Goal: Navigation & Orientation: Understand site structure

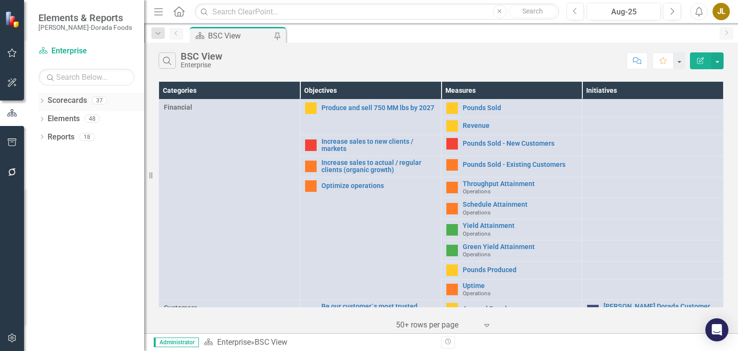
click at [41, 99] on icon "Dropdown" at bounding box center [41, 101] width 7 height 5
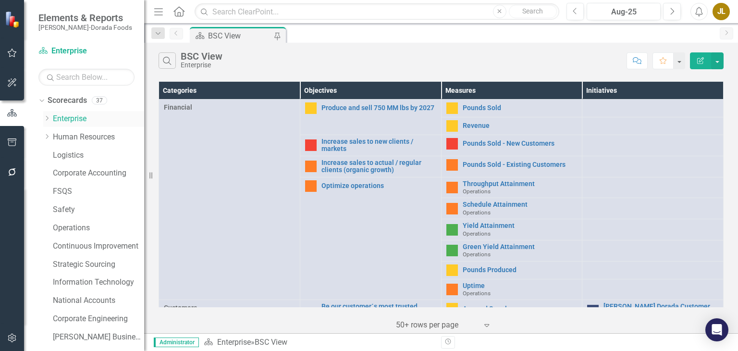
click at [48, 119] on icon "Dropdown" at bounding box center [46, 118] width 7 height 6
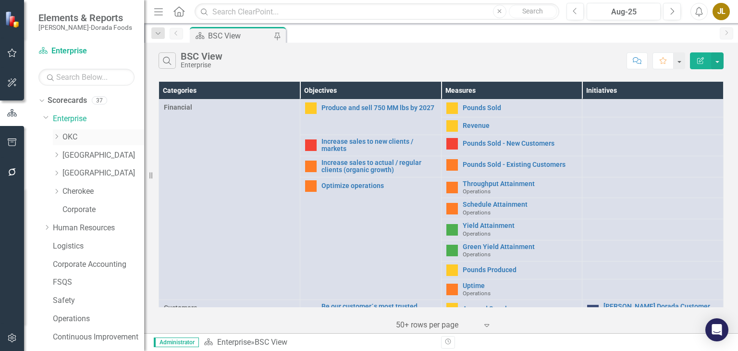
click at [74, 139] on link "OKC" at bounding box center [103, 137] width 82 height 11
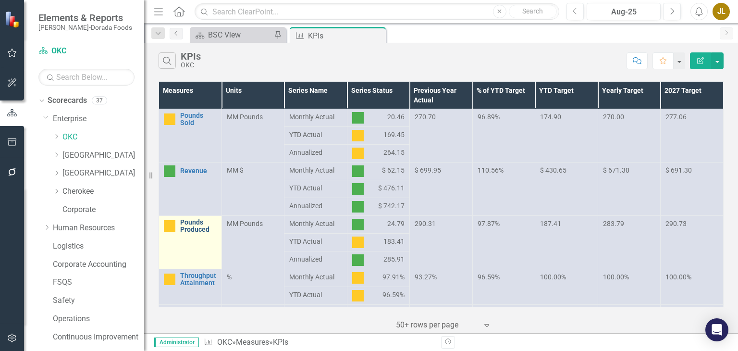
click at [196, 225] on link "Pounds Produced" at bounding box center [198, 226] width 37 height 15
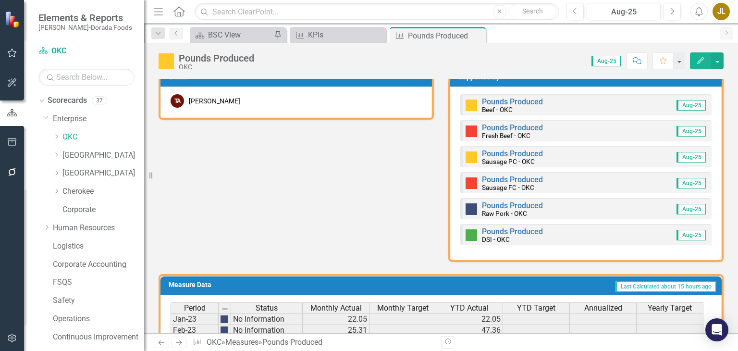
scroll to position [454, 0]
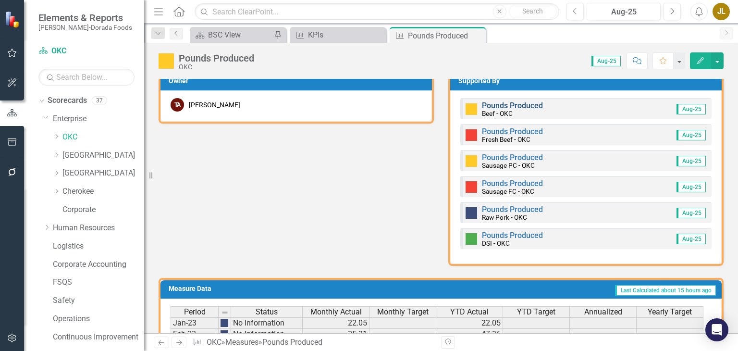
click at [494, 102] on link "Pounds Produced" at bounding box center [512, 105] width 61 height 9
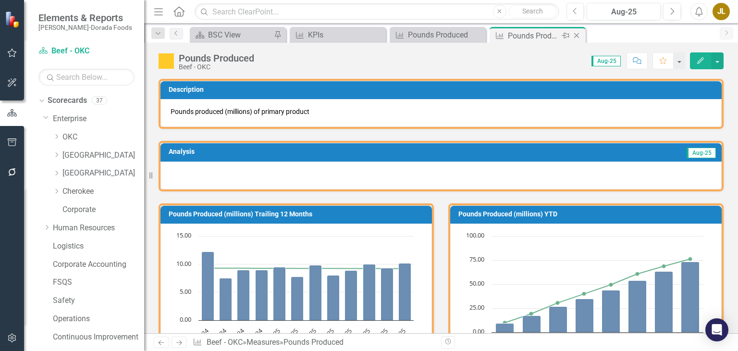
click at [577, 34] on icon "Close" at bounding box center [577, 36] width 10 height 8
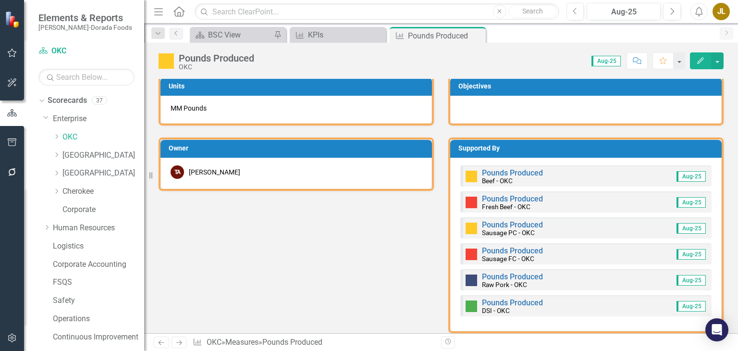
scroll to position [396, 0]
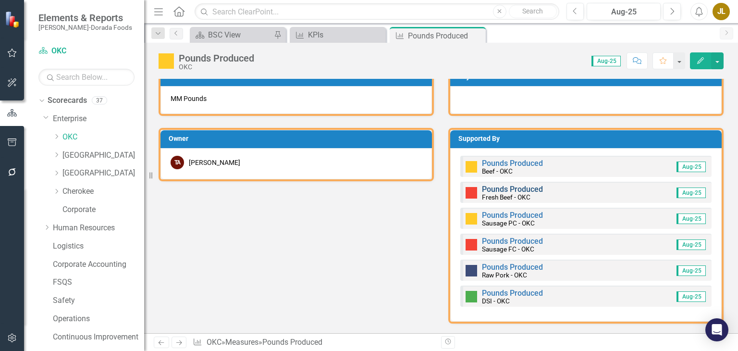
click at [507, 187] on link "Pounds Produced" at bounding box center [512, 189] width 61 height 9
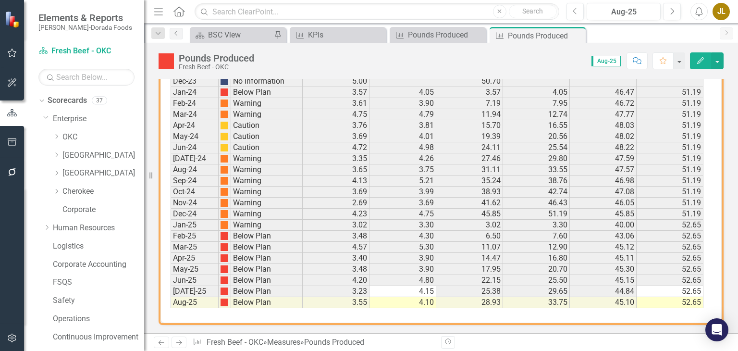
scroll to position [674, 0]
click at [577, 36] on icon at bounding box center [576, 35] width 5 height 5
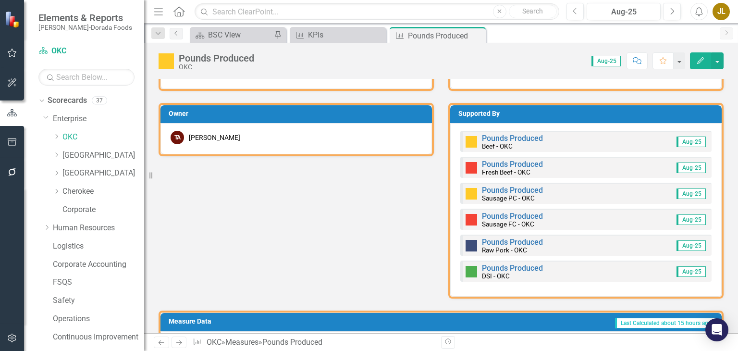
scroll to position [421, 0]
click at [511, 189] on link "Pounds Produced" at bounding box center [512, 190] width 61 height 9
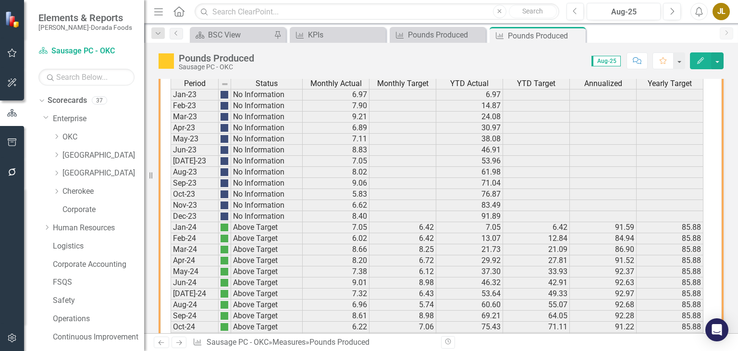
scroll to position [675, 0]
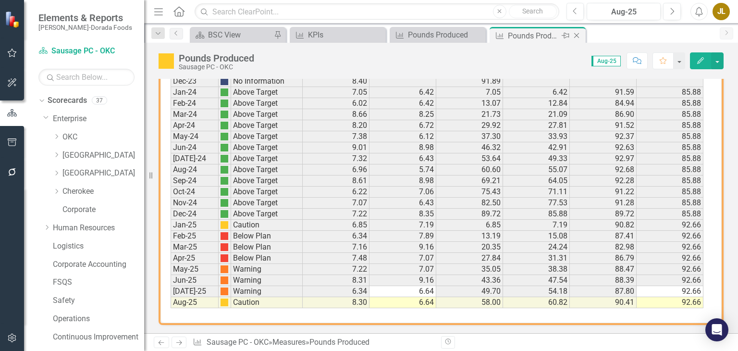
click at [579, 33] on icon at bounding box center [576, 35] width 5 height 5
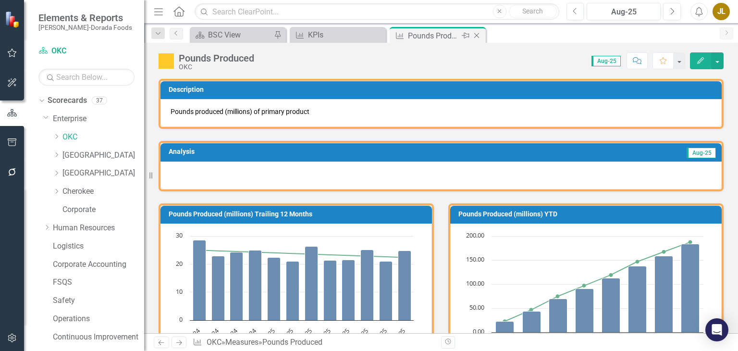
click at [478, 35] on icon "Close" at bounding box center [477, 36] width 10 height 8
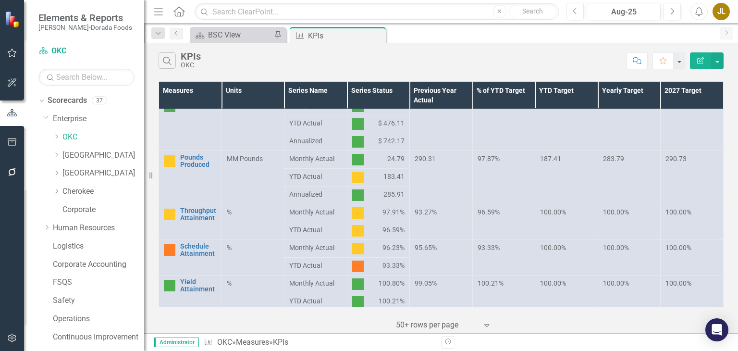
scroll to position [65, 0]
click at [201, 216] on link "Throughput Attainment" at bounding box center [198, 214] width 37 height 15
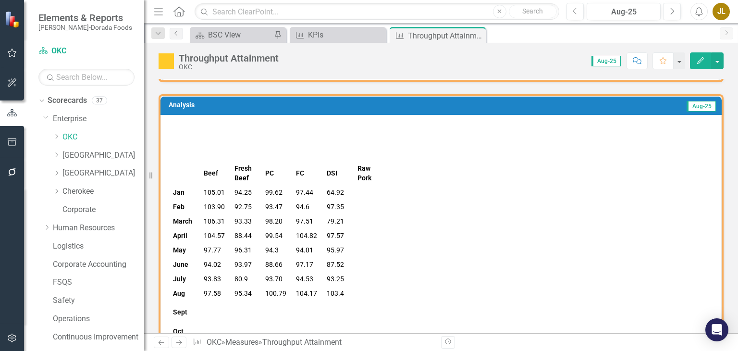
scroll to position [61, 0]
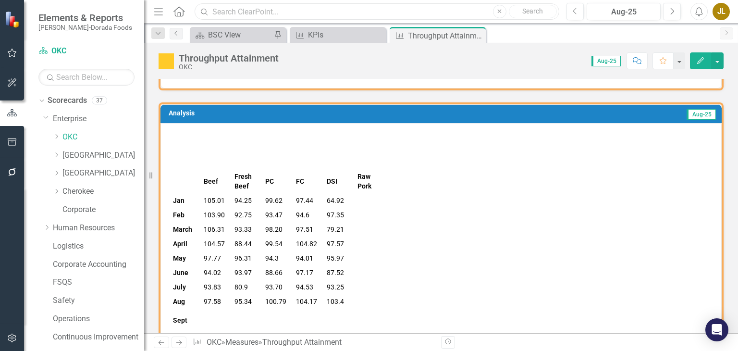
click at [458, 14] on input "text" at bounding box center [377, 11] width 364 height 17
click at [475, 33] on icon "Close" at bounding box center [477, 36] width 10 height 8
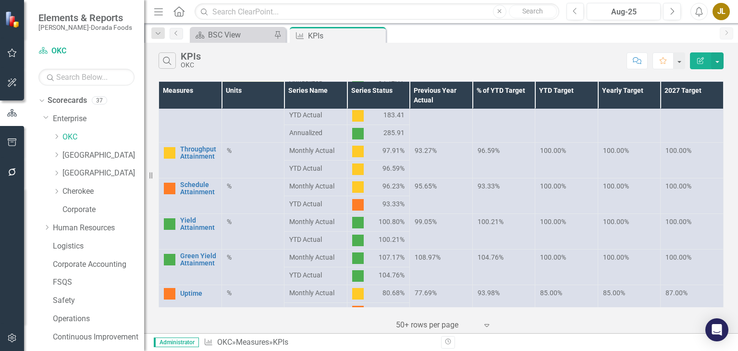
scroll to position [127, 0]
click at [194, 183] on link "Schedule Attainment" at bounding box center [198, 188] width 37 height 15
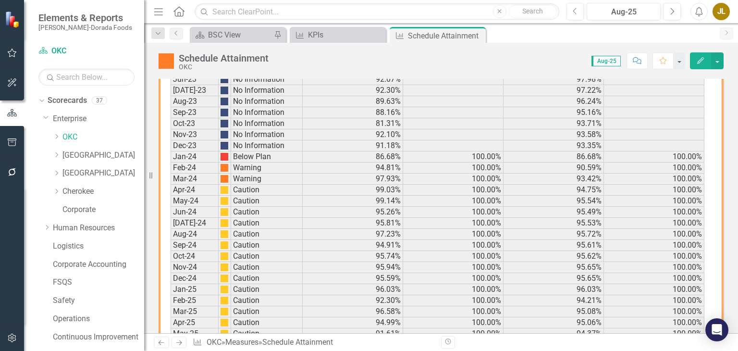
scroll to position [1078, 0]
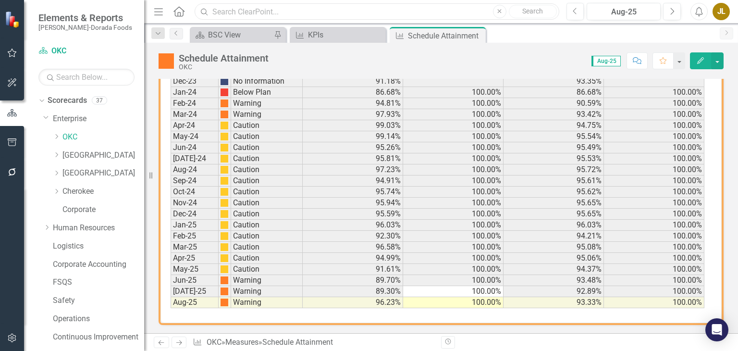
click at [467, 11] on input "text" at bounding box center [377, 11] width 364 height 17
click at [475, 35] on icon "Close" at bounding box center [477, 36] width 10 height 8
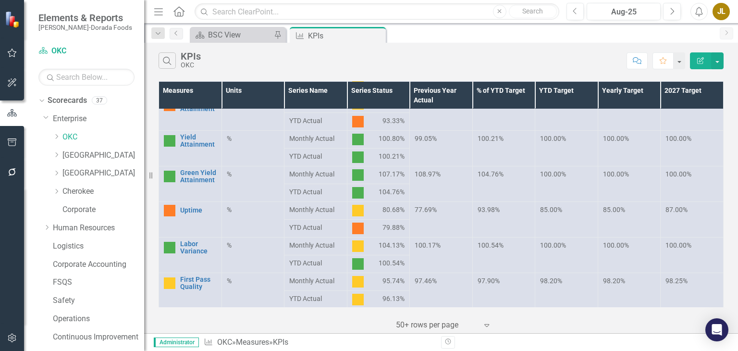
scroll to position [211, 0]
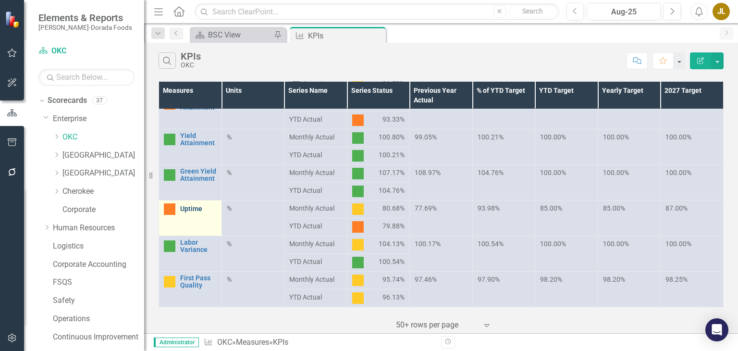
click at [193, 210] on link "Uptime" at bounding box center [198, 208] width 37 height 7
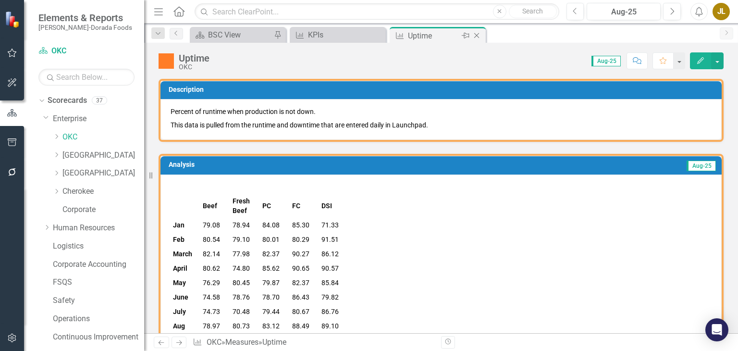
click at [477, 35] on icon at bounding box center [476, 35] width 5 height 5
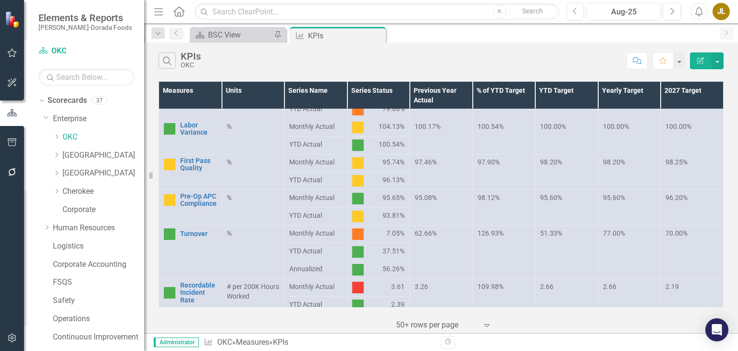
scroll to position [330, 0]
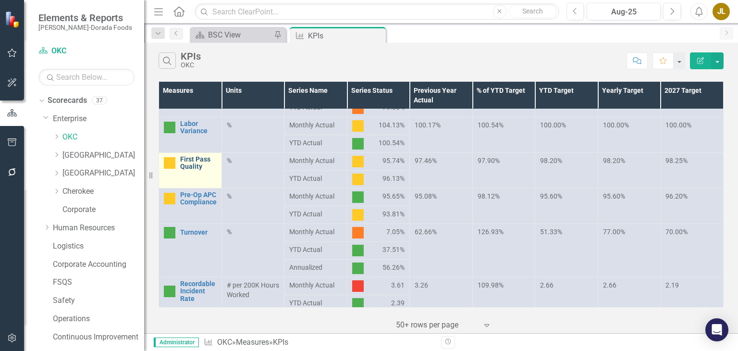
click at [197, 160] on link "First Pass Quality" at bounding box center [198, 163] width 37 height 15
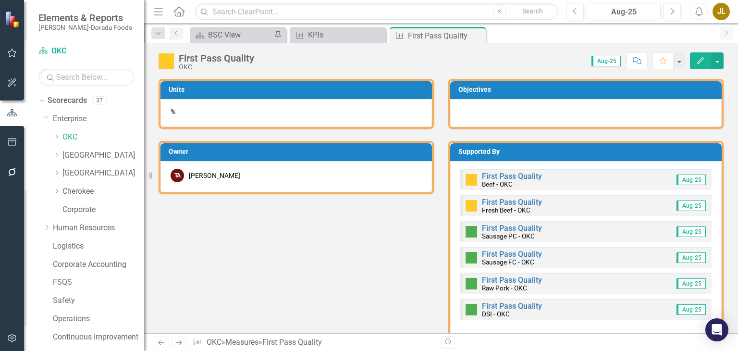
scroll to position [409, 0]
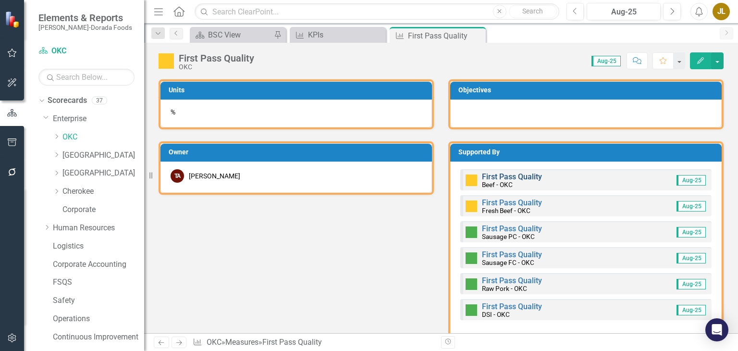
click at [512, 173] on link "First Pass Quality" at bounding box center [512, 176] width 60 height 9
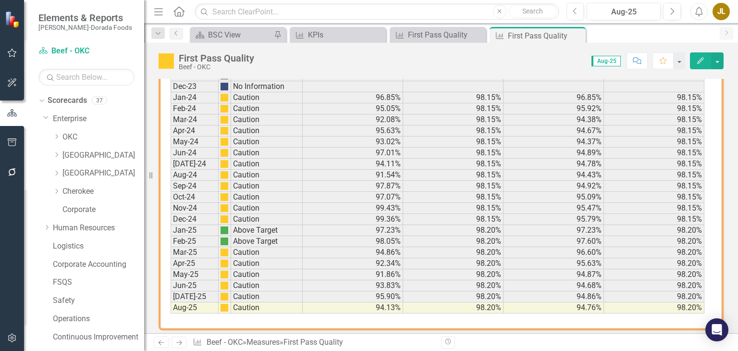
scroll to position [701, 0]
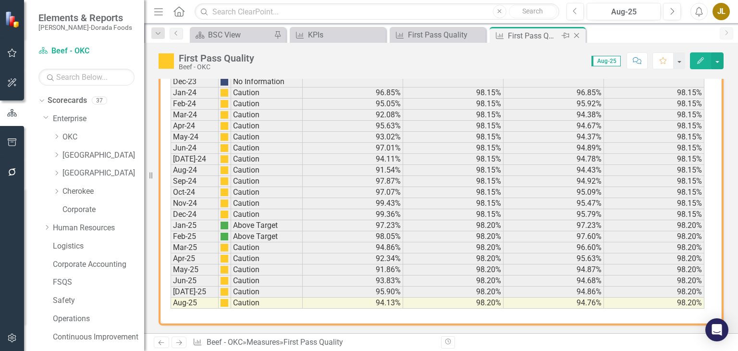
click at [577, 36] on icon "Close" at bounding box center [577, 36] width 10 height 8
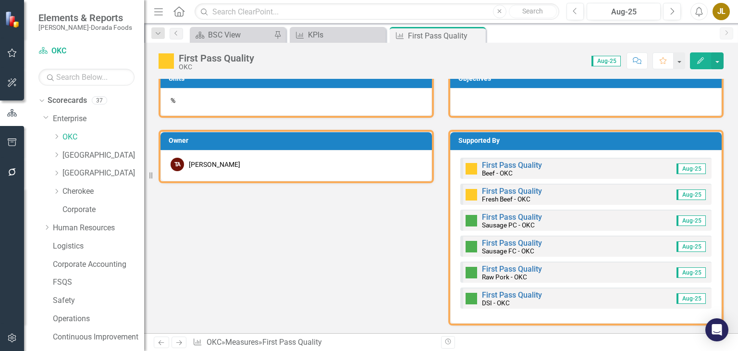
scroll to position [421, 0]
click at [506, 187] on link "First Pass Quality" at bounding box center [512, 191] width 60 height 9
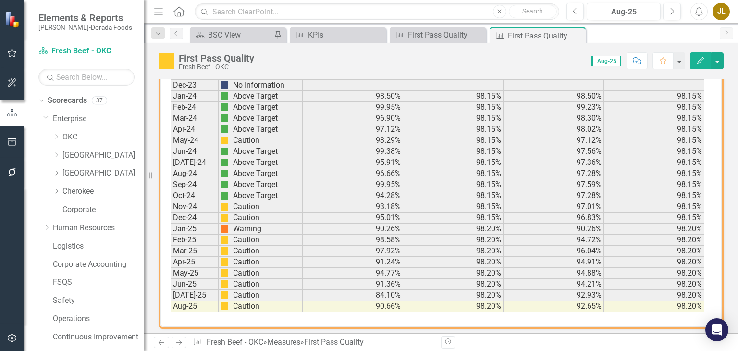
scroll to position [698, 0]
click at [577, 37] on icon "Close" at bounding box center [577, 36] width 10 height 8
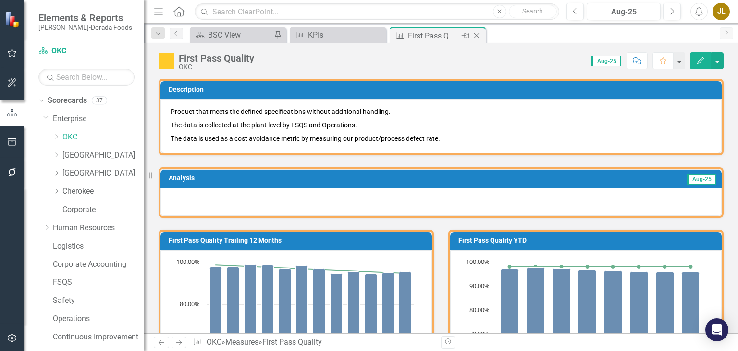
click at [476, 38] on icon "Close" at bounding box center [477, 36] width 10 height 8
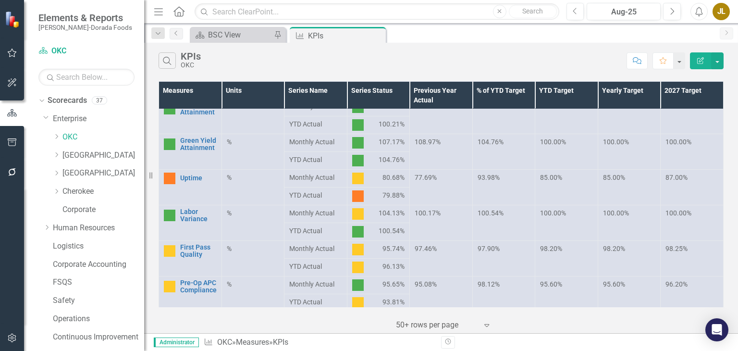
scroll to position [311, 0]
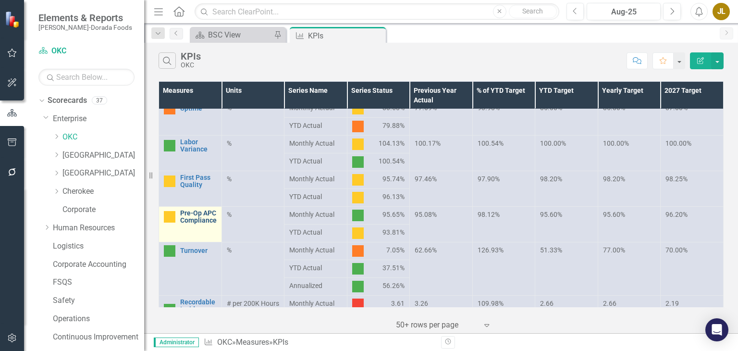
click at [194, 222] on link "Pre-Op APC Compliance" at bounding box center [198, 217] width 37 height 15
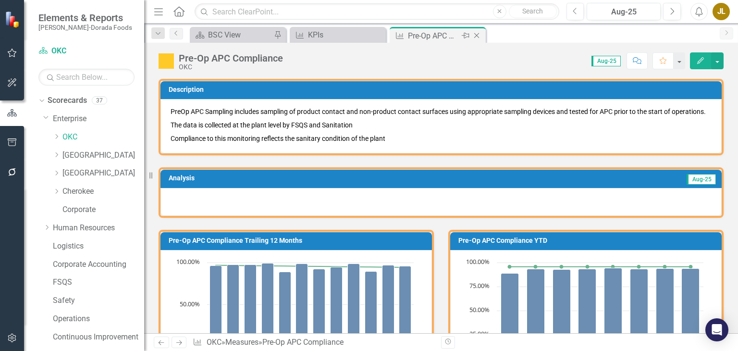
click at [478, 39] on icon "Close" at bounding box center [477, 36] width 10 height 8
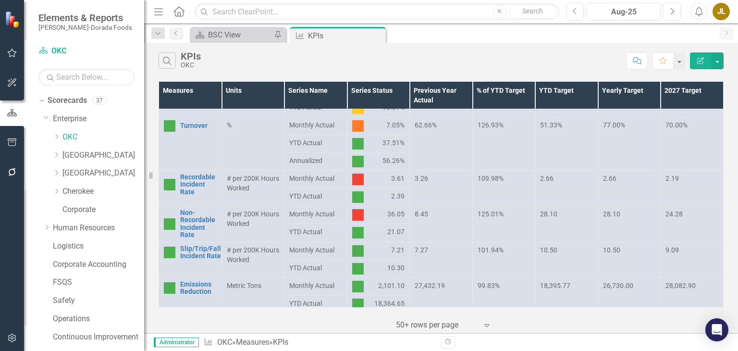
scroll to position [531, 0]
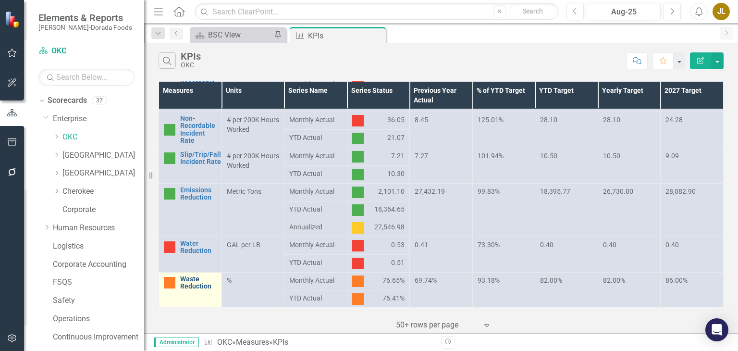
click at [194, 285] on link "Waste Reduction" at bounding box center [198, 282] width 37 height 15
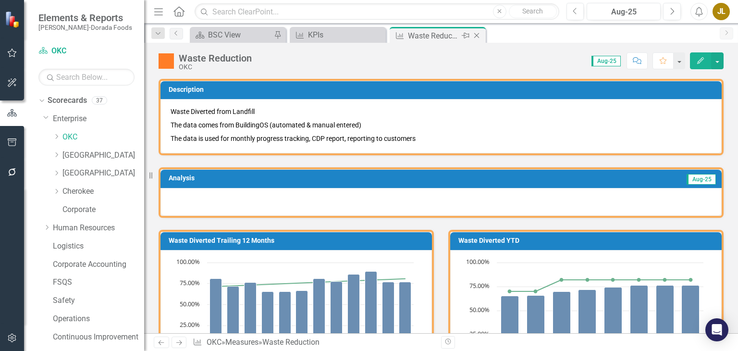
click at [476, 37] on icon "Close" at bounding box center [477, 36] width 10 height 8
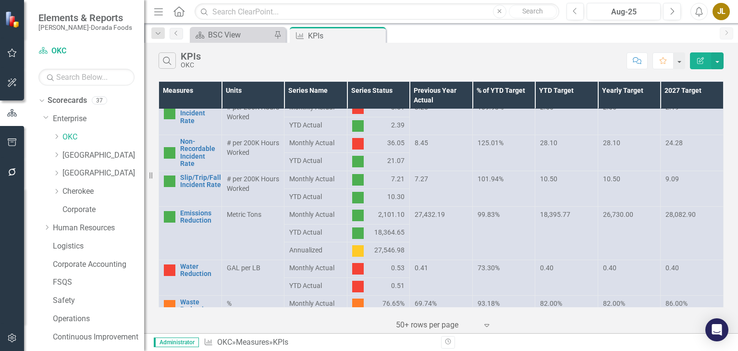
scroll to position [531, 0]
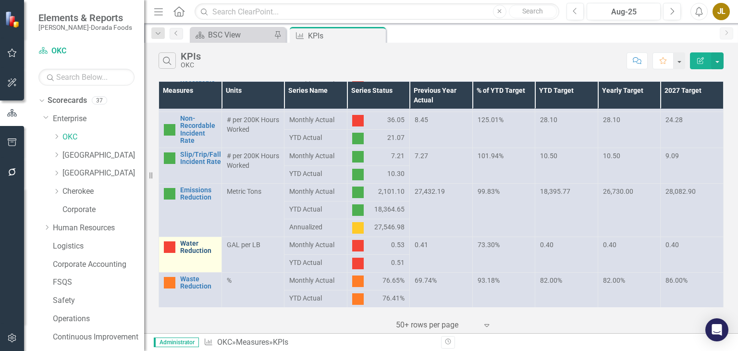
click at [189, 252] on link "Water Reduction" at bounding box center [198, 247] width 37 height 15
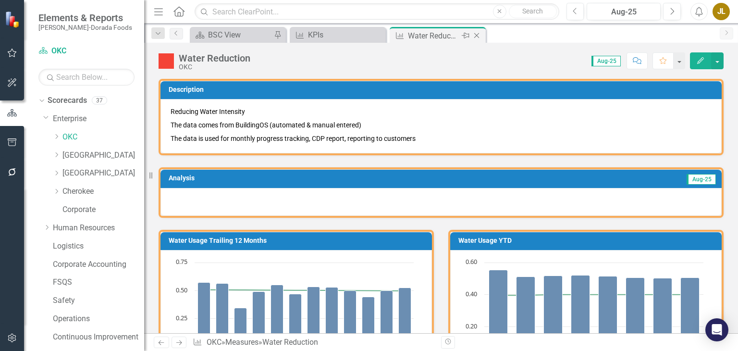
click at [479, 37] on icon at bounding box center [476, 35] width 5 height 5
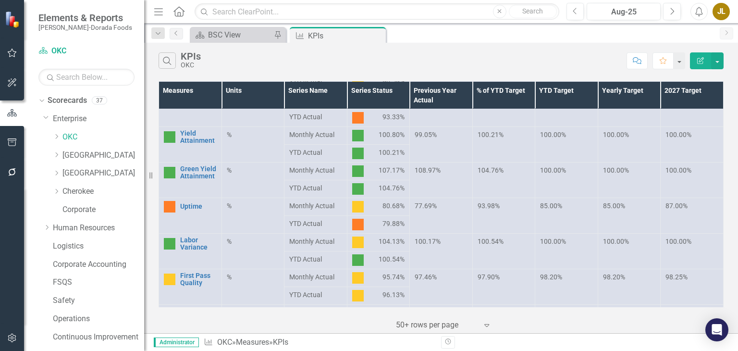
scroll to position [213, 0]
click at [377, 36] on icon "Close" at bounding box center [377, 36] width 10 height 8
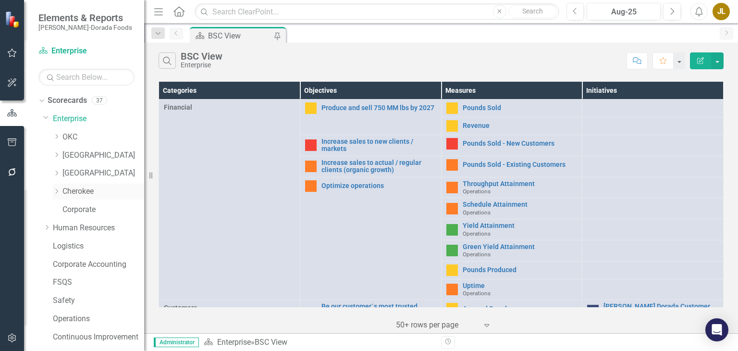
click at [84, 190] on link "Cherokee" at bounding box center [103, 191] width 82 height 11
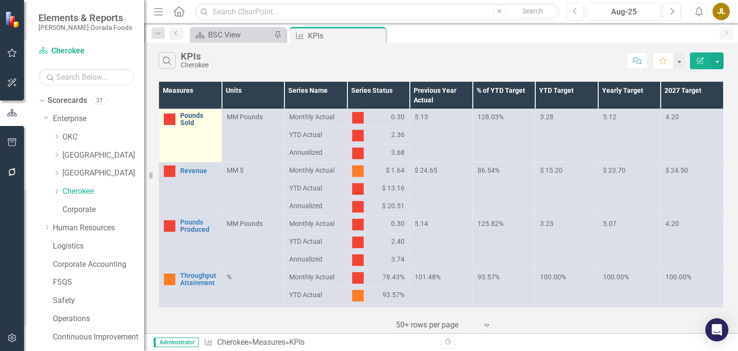
click at [193, 117] on link "Pounds Sold" at bounding box center [198, 119] width 37 height 15
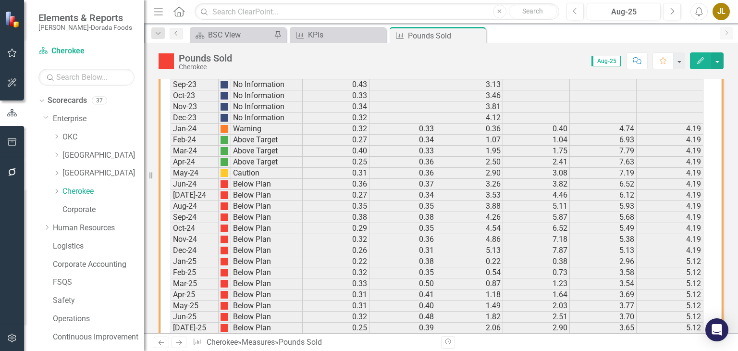
scroll to position [687, 0]
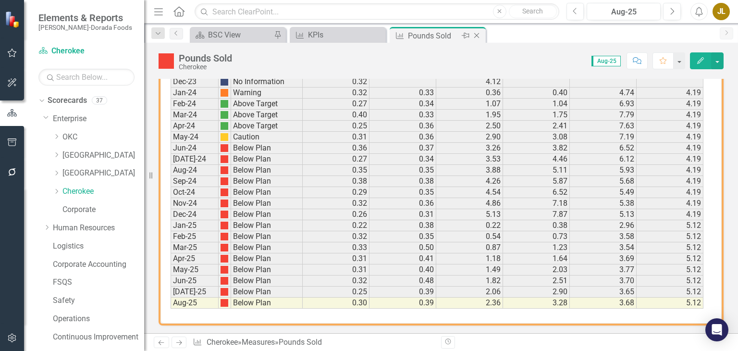
click at [477, 32] on icon "Close" at bounding box center [477, 36] width 10 height 8
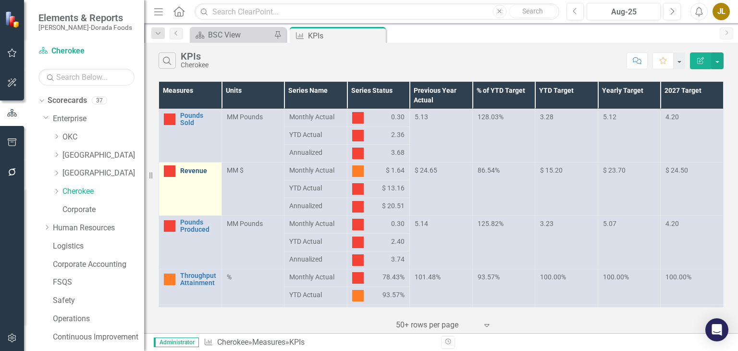
click at [200, 169] on link "Revenue" at bounding box center [198, 170] width 37 height 7
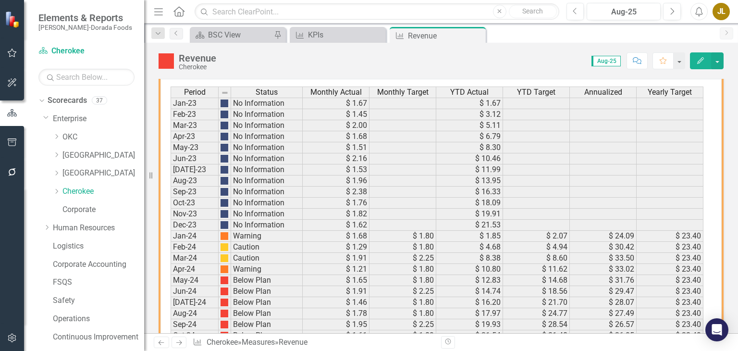
scroll to position [687, 0]
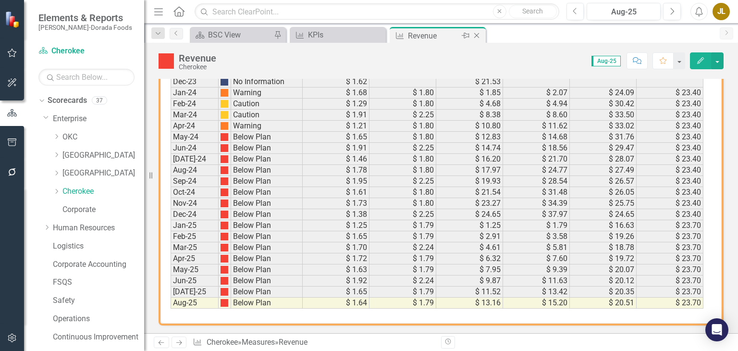
click at [476, 37] on icon "Close" at bounding box center [477, 36] width 10 height 8
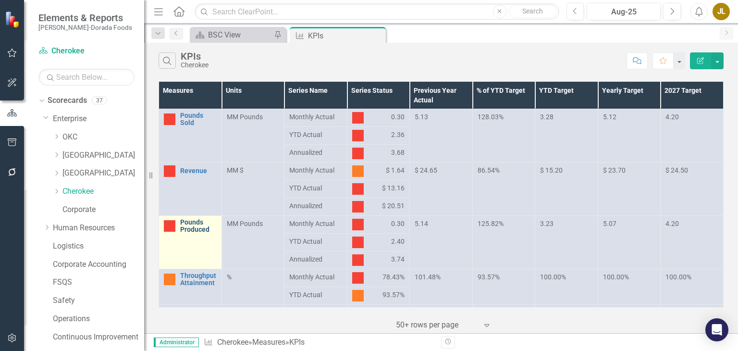
click at [198, 228] on link "Pounds Produced" at bounding box center [198, 226] width 37 height 15
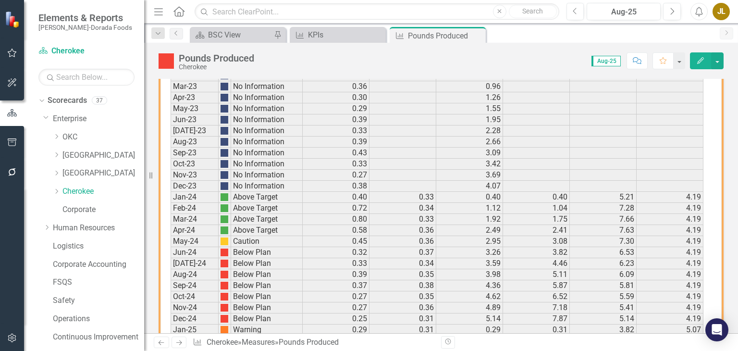
scroll to position [687, 0]
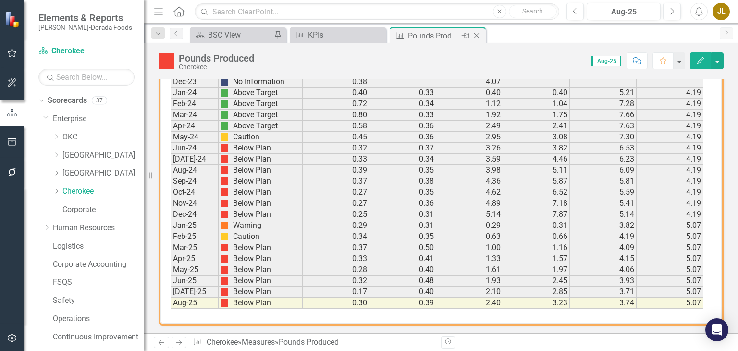
click at [476, 34] on icon at bounding box center [476, 35] width 5 height 5
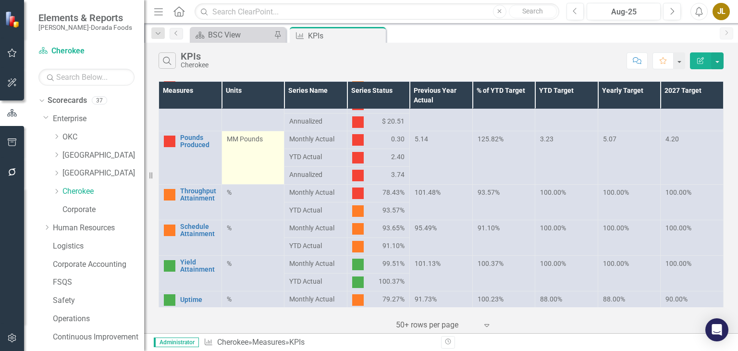
scroll to position [87, 0]
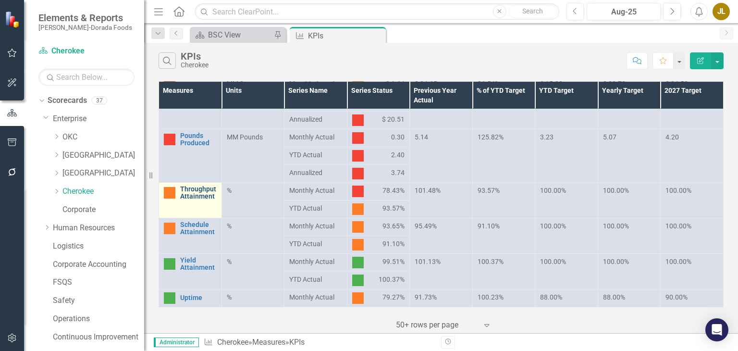
click at [196, 193] on link "Throughput Attainment" at bounding box center [198, 193] width 37 height 15
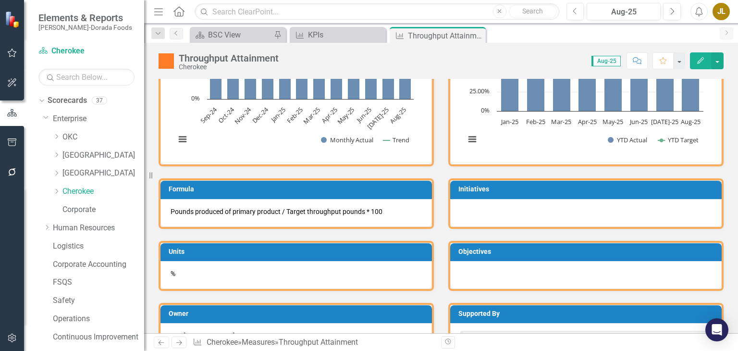
scroll to position [242, 0]
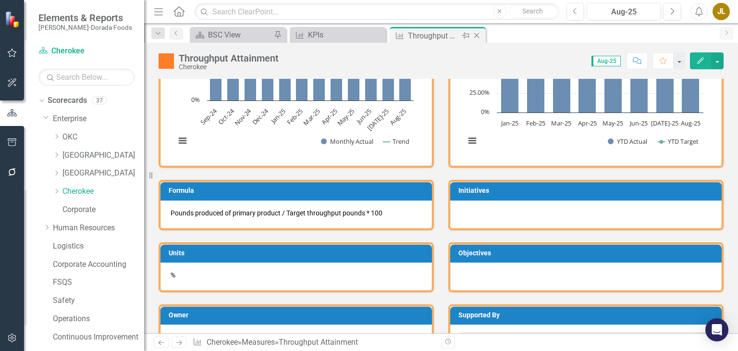
click at [475, 33] on icon "Close" at bounding box center [477, 36] width 10 height 8
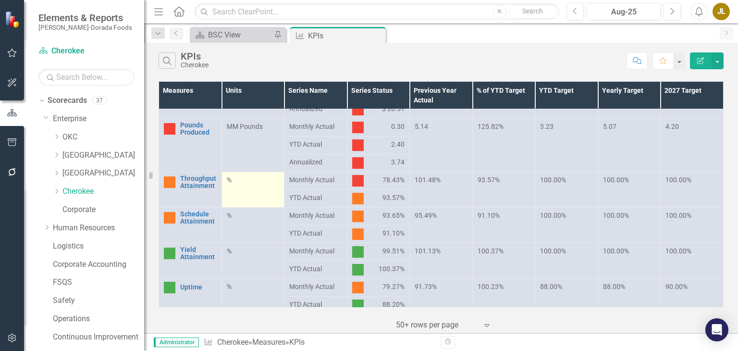
scroll to position [115, 0]
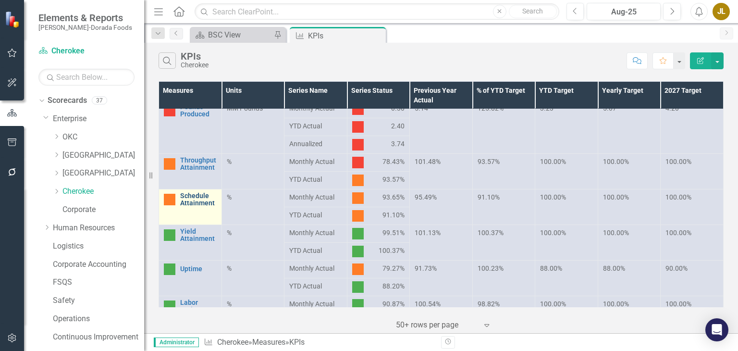
click at [197, 202] on link "Schedule Attainment" at bounding box center [198, 199] width 37 height 15
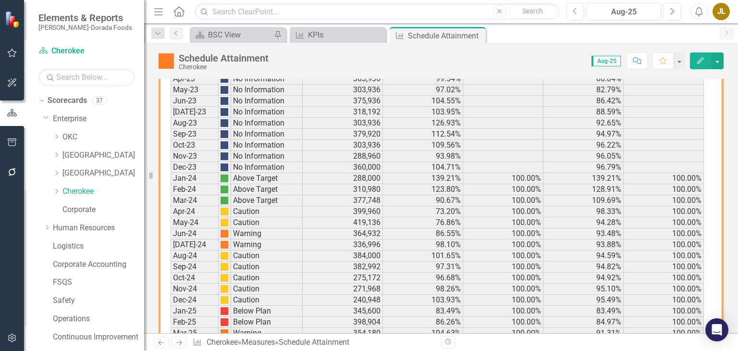
scroll to position [618, 0]
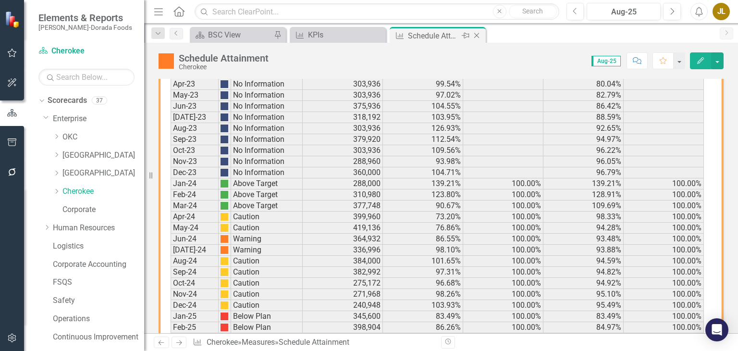
click at [478, 35] on icon "Close" at bounding box center [477, 36] width 10 height 8
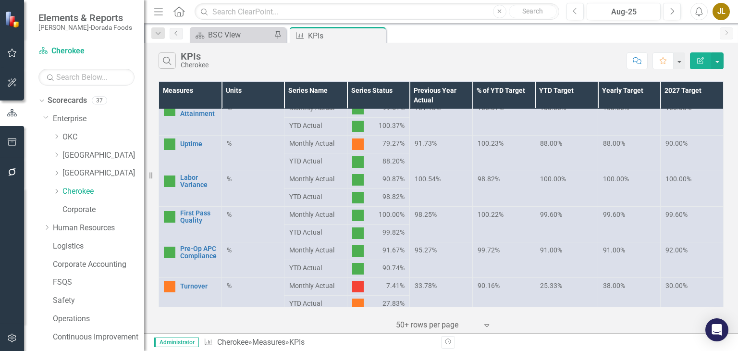
scroll to position [290, 0]
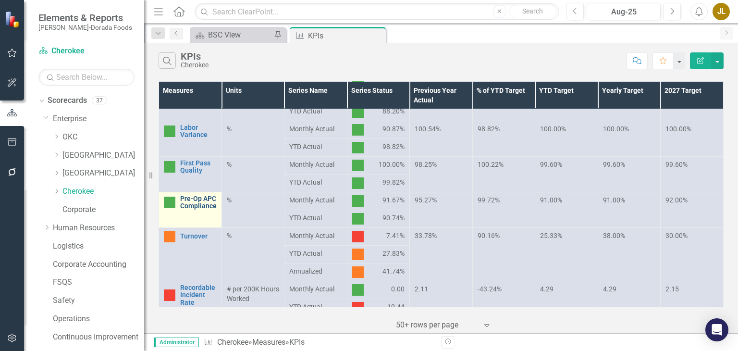
click at [181, 202] on link "Pre-Op APC Compliance" at bounding box center [198, 202] width 37 height 15
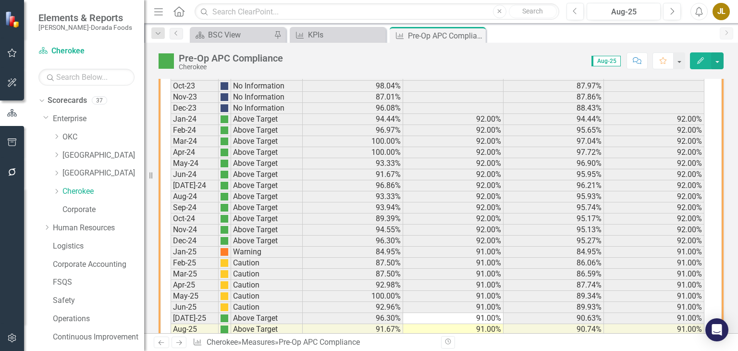
scroll to position [719, 0]
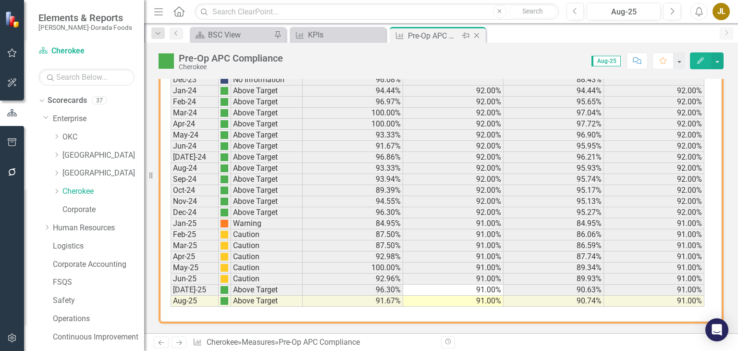
click at [477, 35] on icon "Close" at bounding box center [477, 36] width 10 height 8
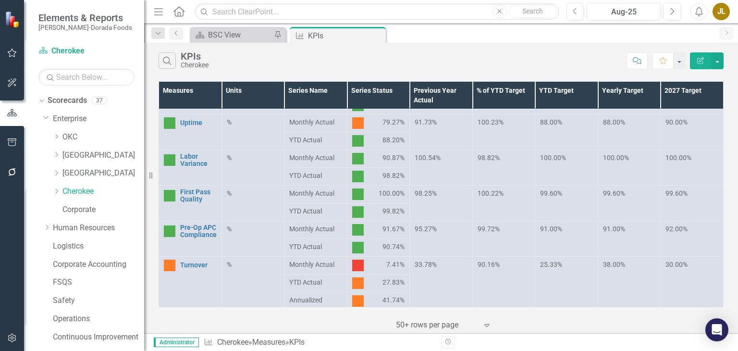
scroll to position [345, 0]
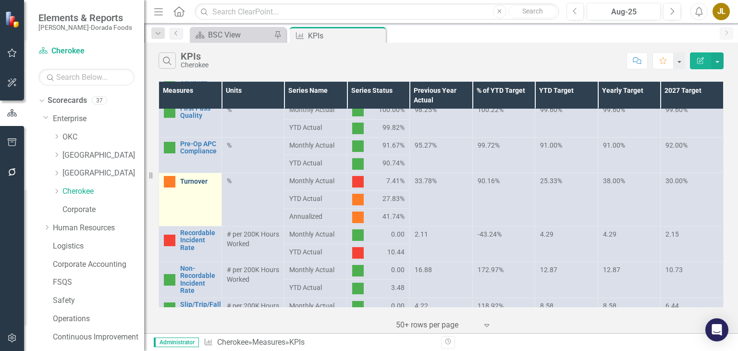
click at [193, 181] on link "Turnover" at bounding box center [198, 181] width 37 height 7
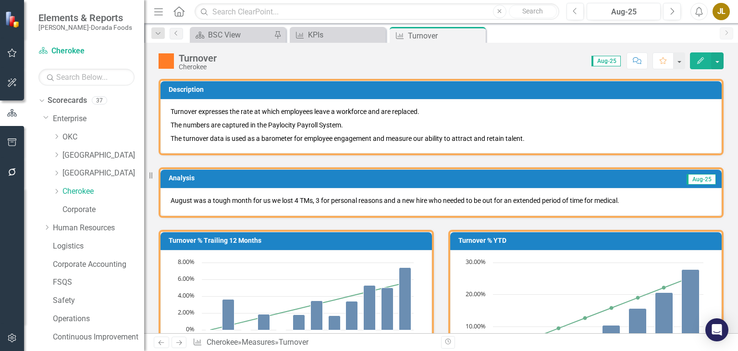
click at [469, 53] on div "Score: 0.00 Aug-25 Completed Comment Favorite Edit" at bounding box center [473, 60] width 502 height 16
click at [477, 37] on icon "Close" at bounding box center [477, 36] width 10 height 8
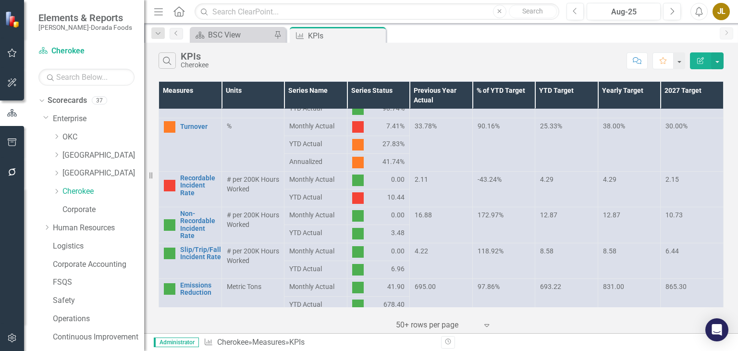
scroll to position [495, 0]
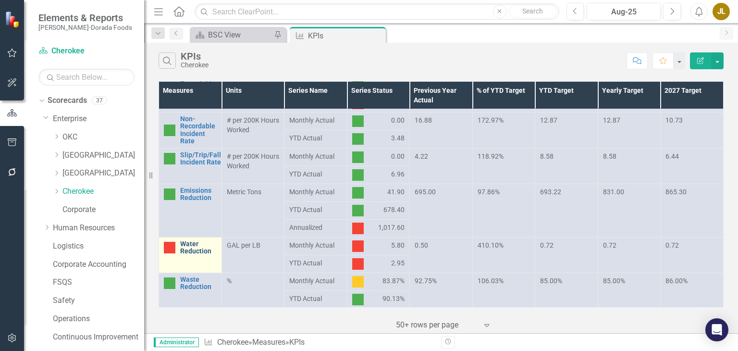
click at [194, 247] on link "Water Reduction" at bounding box center [198, 247] width 37 height 15
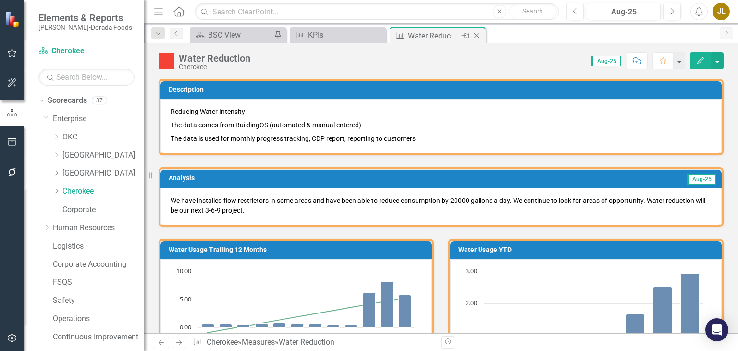
click at [477, 36] on icon at bounding box center [476, 35] width 5 height 5
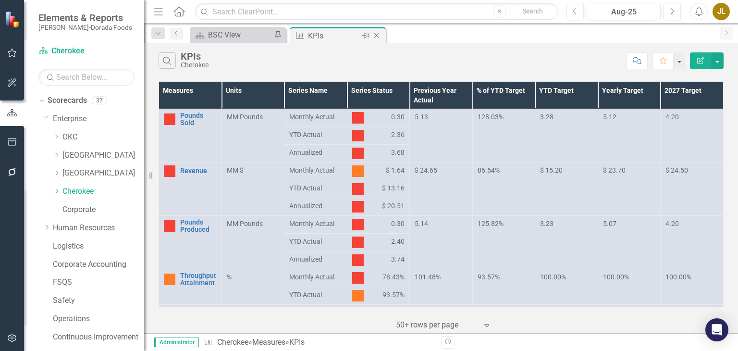
click at [375, 34] on icon at bounding box center [376, 35] width 5 height 5
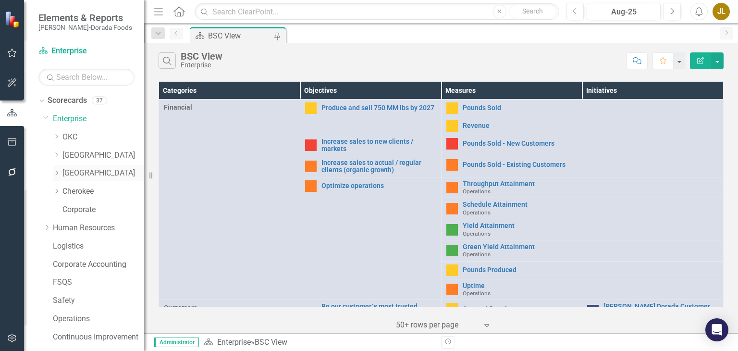
click at [83, 171] on link "[GEOGRAPHIC_DATA]" at bounding box center [103, 173] width 82 height 11
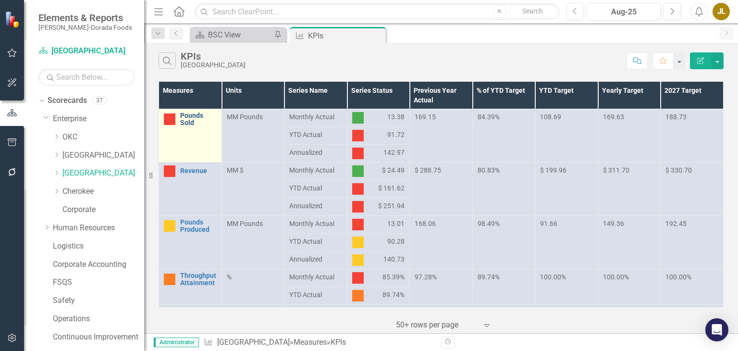
click at [191, 119] on link "Pounds Sold" at bounding box center [198, 119] width 37 height 15
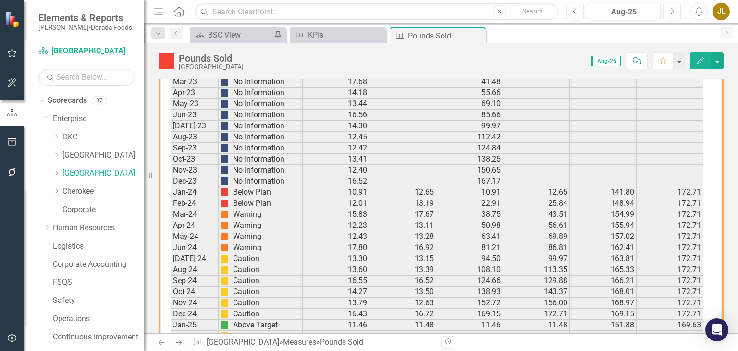
scroll to position [713, 0]
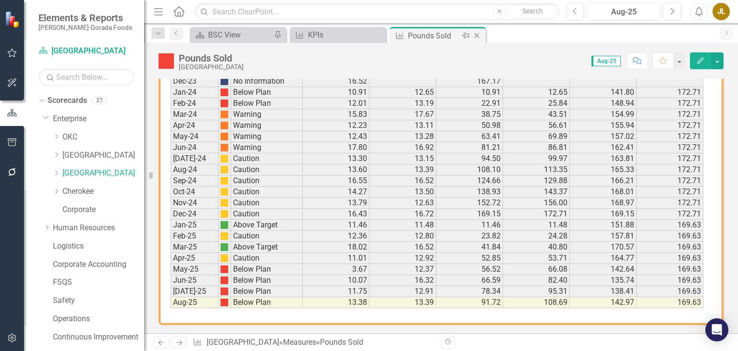
click at [477, 35] on icon at bounding box center [476, 35] width 5 height 5
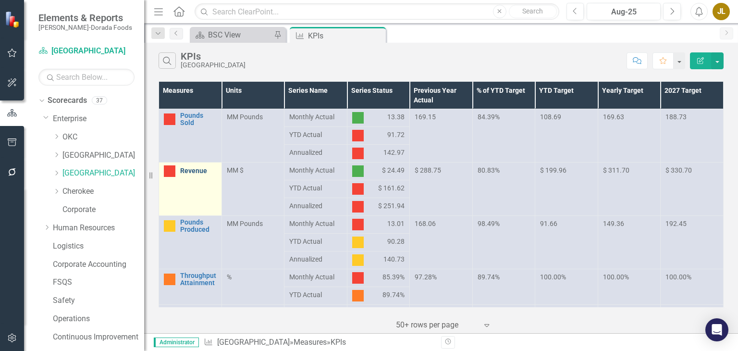
click at [198, 173] on link "Revenue" at bounding box center [198, 170] width 37 height 7
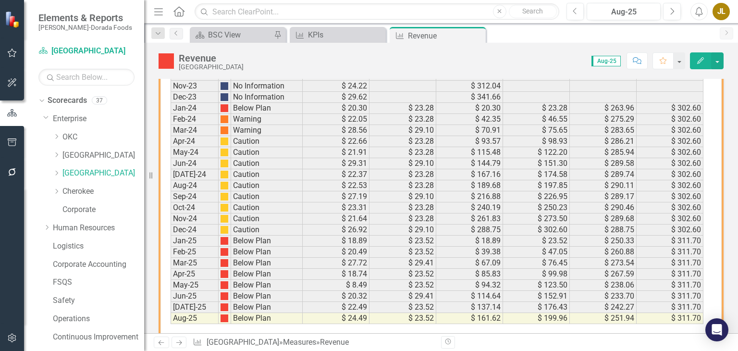
scroll to position [699, 0]
click at [478, 38] on icon "Close" at bounding box center [477, 36] width 10 height 8
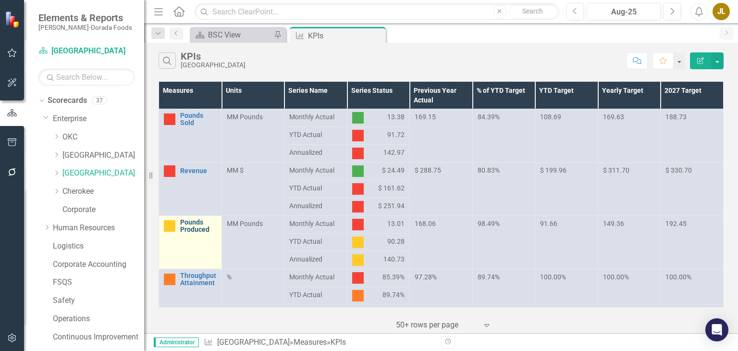
click at [195, 228] on link "Pounds Produced" at bounding box center [198, 226] width 37 height 15
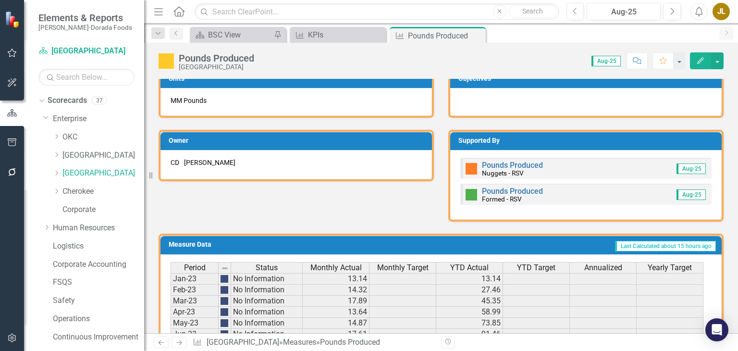
scroll to position [394, 0]
click at [515, 162] on link "Pounds Produced" at bounding box center [512, 165] width 61 height 9
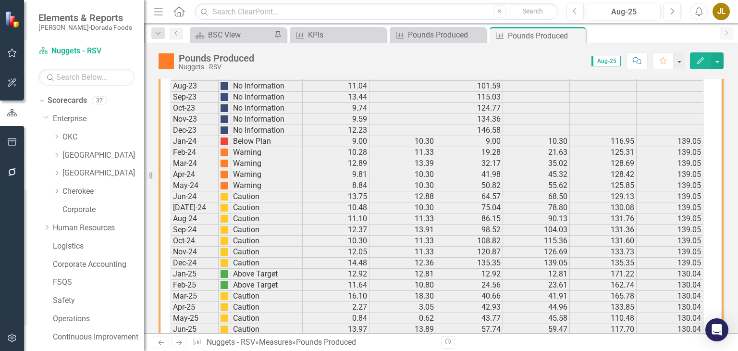
scroll to position [675, 0]
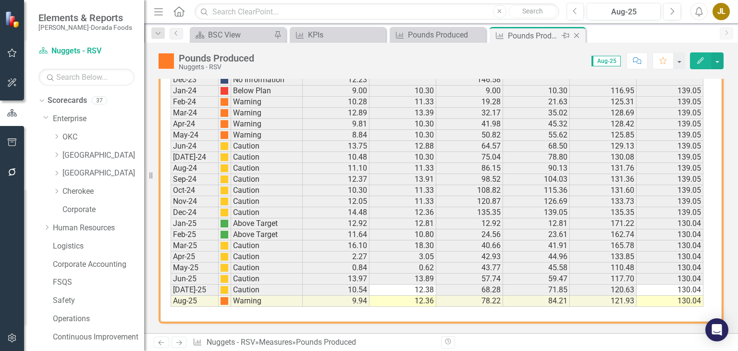
click at [577, 35] on icon at bounding box center [576, 35] width 5 height 5
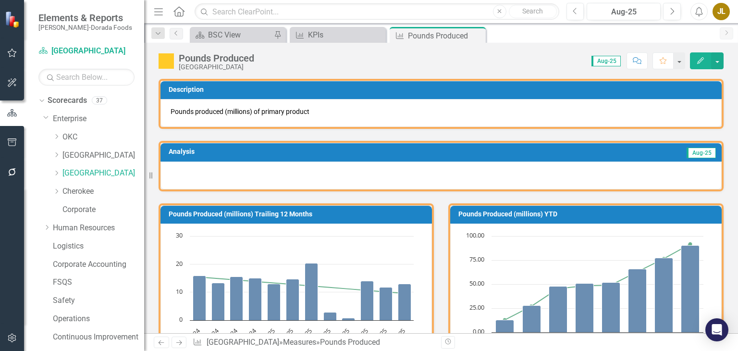
click at [476, 47] on div "Pounds Produced Reidsville Score: 0.00 Aug-25 Completed Comment Favorite Edit" at bounding box center [441, 57] width 594 height 29
click at [479, 36] on icon "Close" at bounding box center [477, 36] width 10 height 8
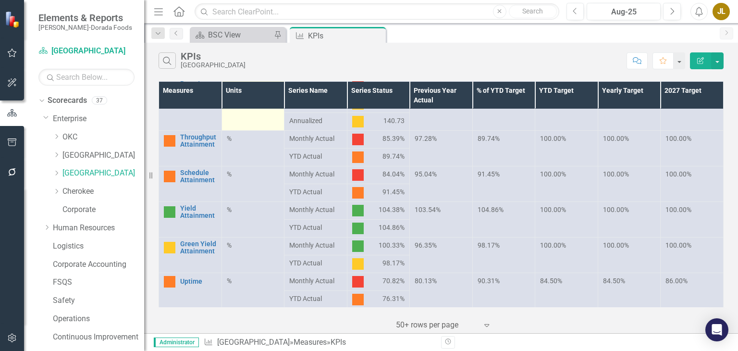
scroll to position [92, 0]
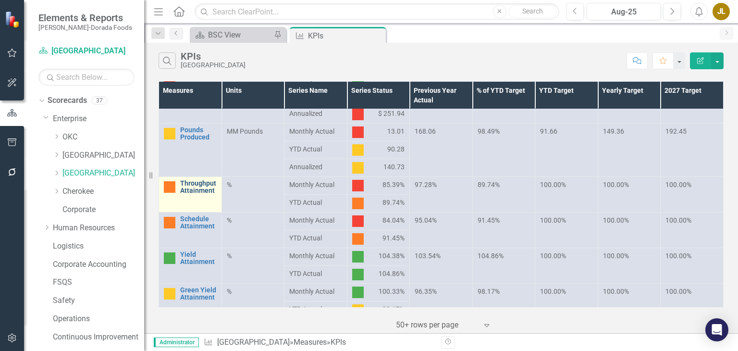
click at [194, 187] on link "Throughput Attainment" at bounding box center [198, 187] width 37 height 15
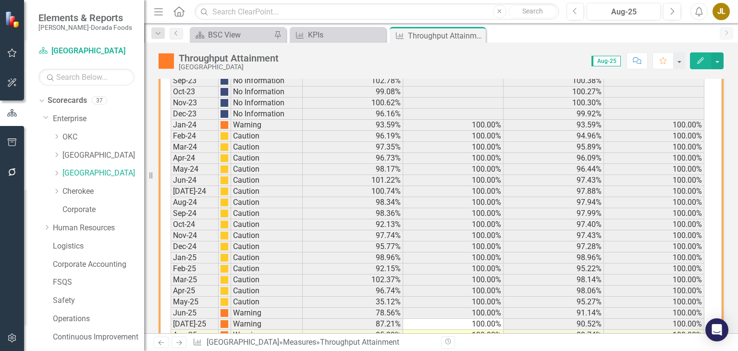
scroll to position [735, 0]
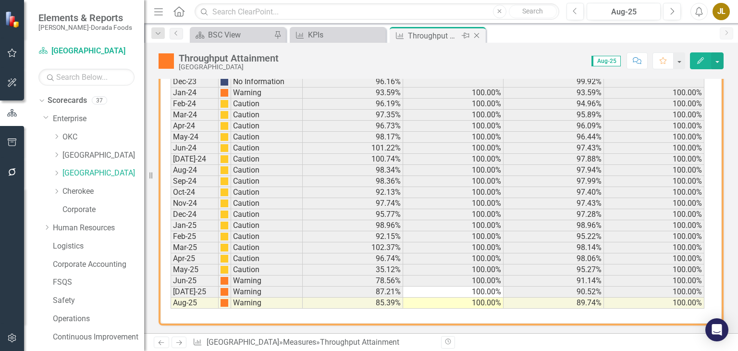
click at [477, 36] on icon at bounding box center [476, 35] width 5 height 5
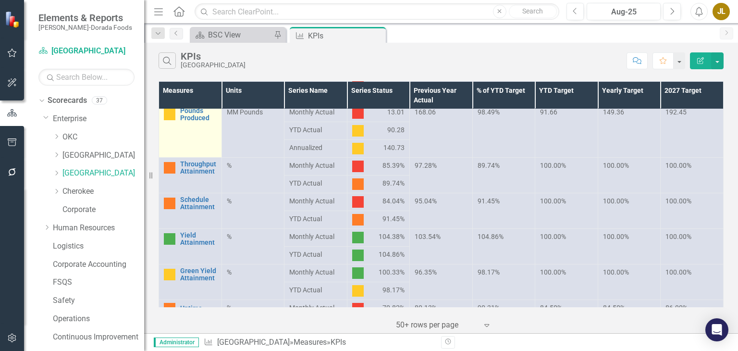
scroll to position [118, 0]
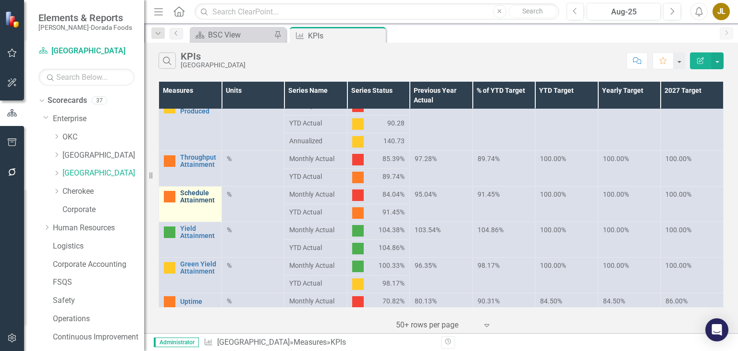
click at [192, 200] on link "Schedule Attainment" at bounding box center [198, 196] width 37 height 15
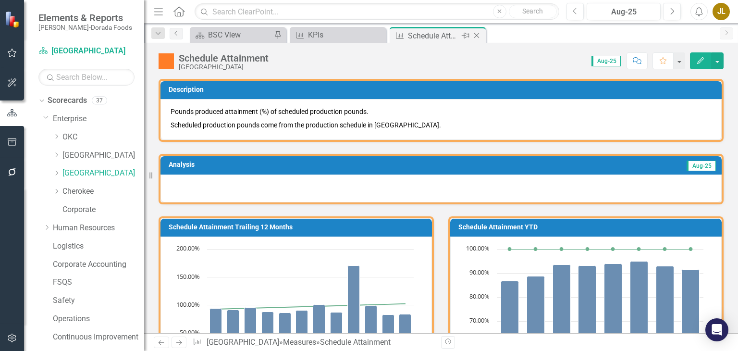
click at [477, 36] on icon at bounding box center [476, 35] width 5 height 5
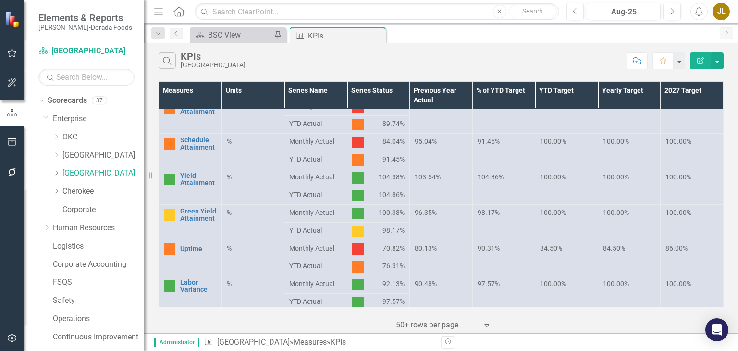
scroll to position [171, 0]
click at [189, 247] on link "Uptime" at bounding box center [198, 248] width 37 height 7
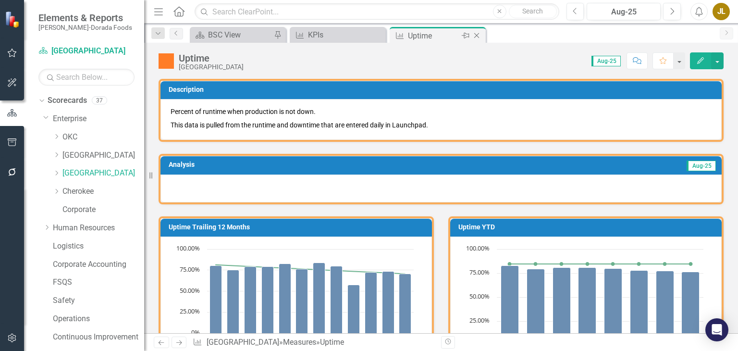
click at [477, 35] on icon "Close" at bounding box center [477, 36] width 10 height 8
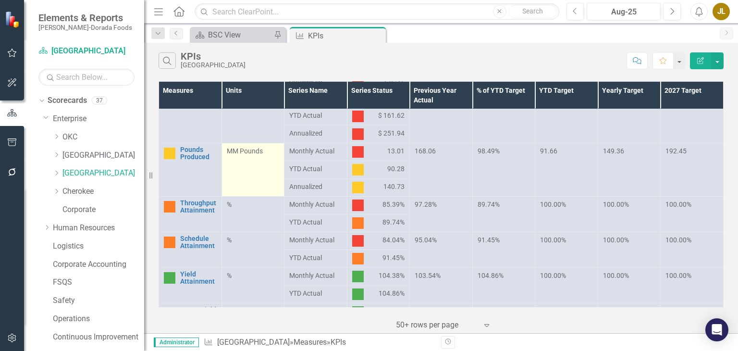
scroll to position [83, 0]
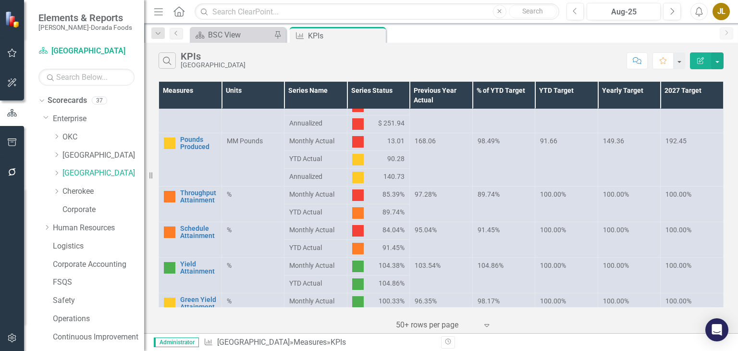
click at [349, 44] on div "Search KPIs Reidsville Comment Favorite Edit Report" at bounding box center [441, 58] width 594 height 31
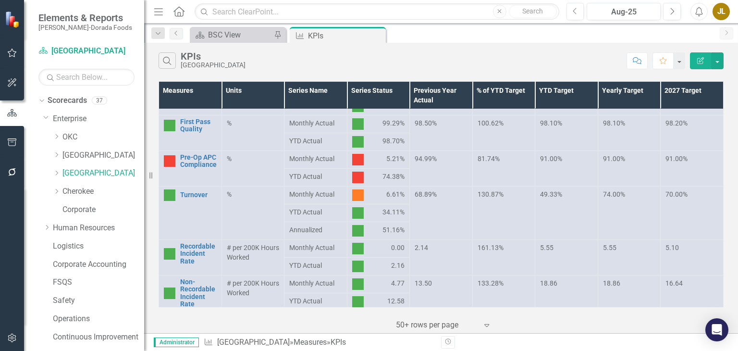
scroll to position [367, 0]
click at [188, 165] on link "Pre-Op APC Compliance" at bounding box center [198, 161] width 37 height 15
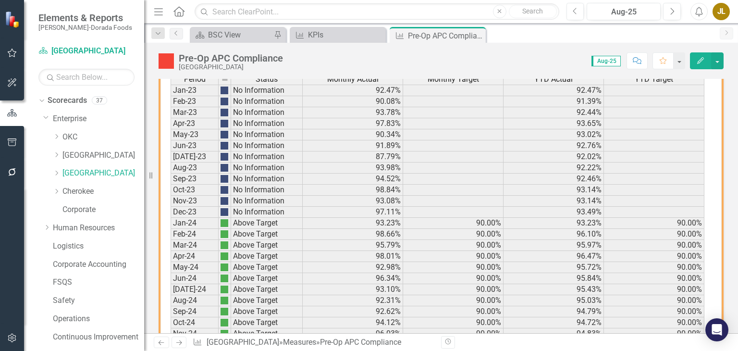
scroll to position [710, 0]
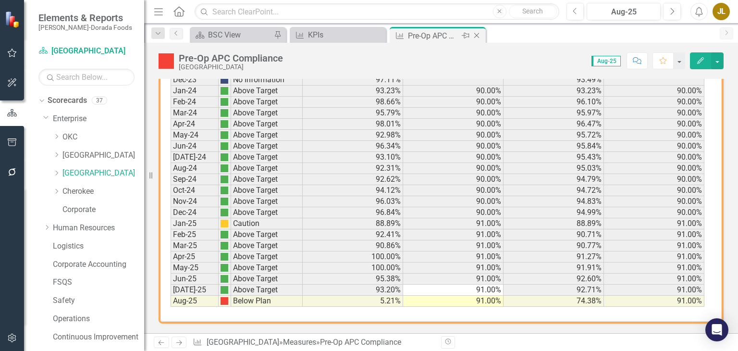
click at [477, 35] on icon at bounding box center [476, 35] width 5 height 5
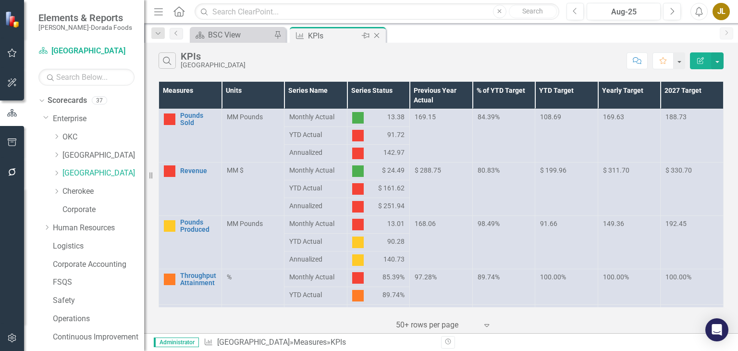
click at [377, 37] on icon "Close" at bounding box center [377, 36] width 10 height 8
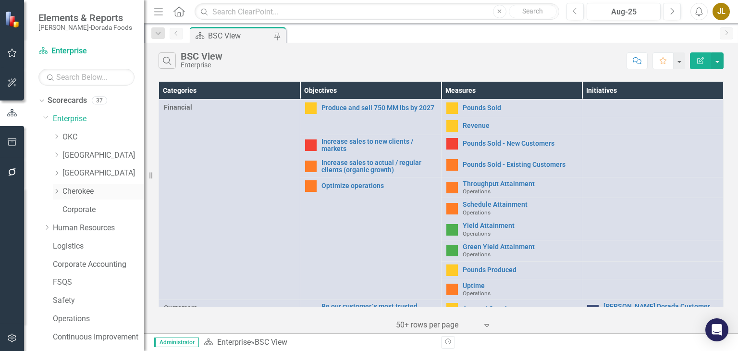
click at [76, 195] on link "Cherokee" at bounding box center [103, 191] width 82 height 11
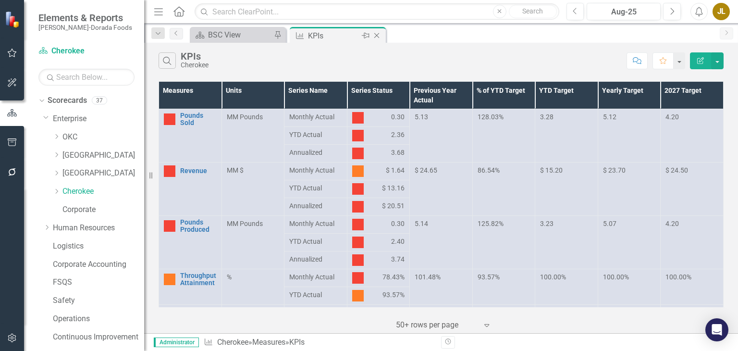
click at [376, 34] on icon "Close" at bounding box center [377, 36] width 10 height 8
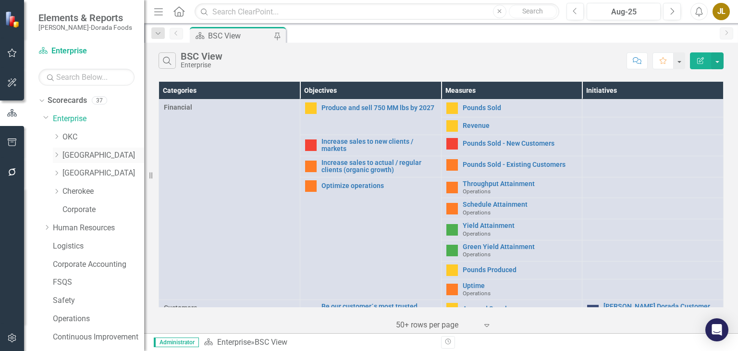
click at [84, 151] on link "[GEOGRAPHIC_DATA]" at bounding box center [103, 155] width 82 height 11
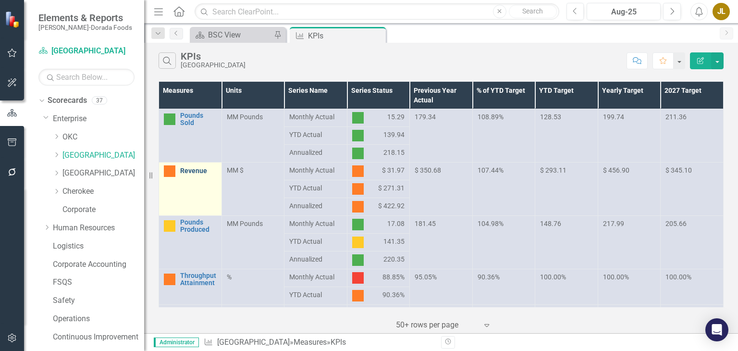
click at [197, 172] on link "Revenue" at bounding box center [198, 170] width 37 height 7
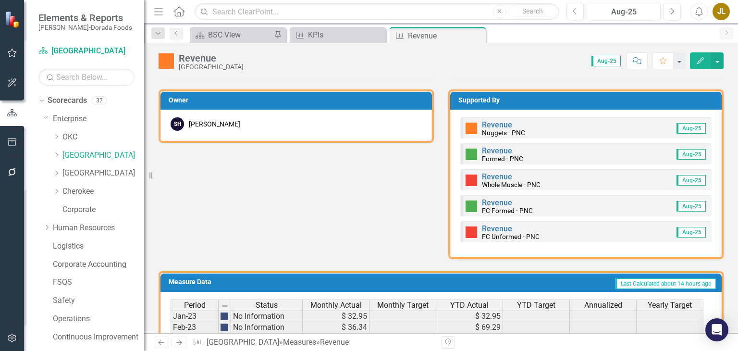
scroll to position [434, 0]
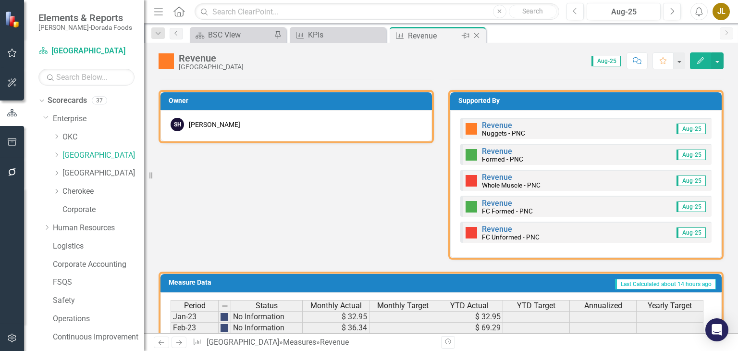
click at [477, 37] on icon "Close" at bounding box center [477, 36] width 10 height 8
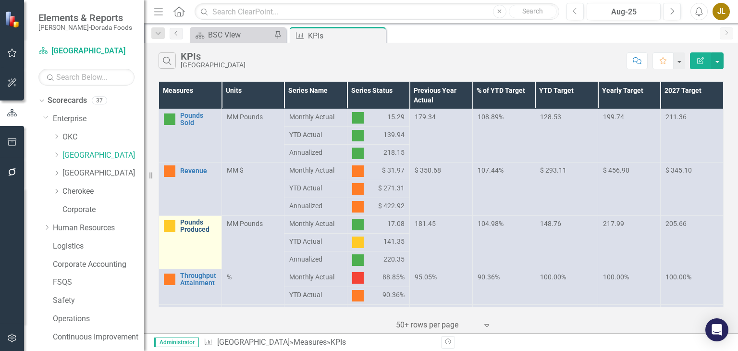
click at [196, 229] on link "Pounds Produced" at bounding box center [198, 226] width 37 height 15
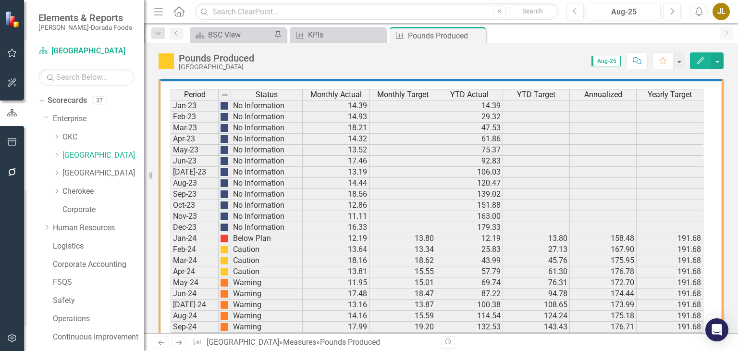
scroll to position [791, 0]
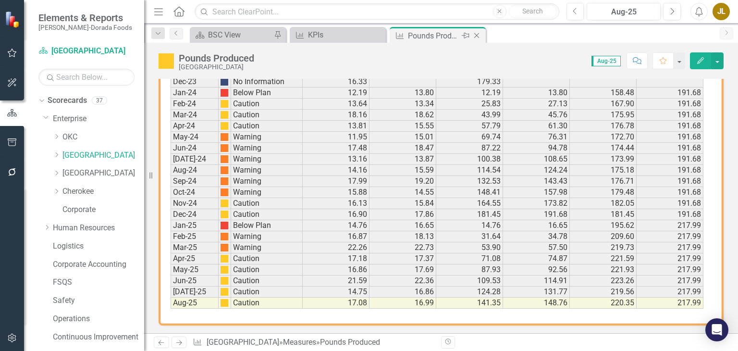
click at [478, 34] on icon "Close" at bounding box center [477, 36] width 10 height 8
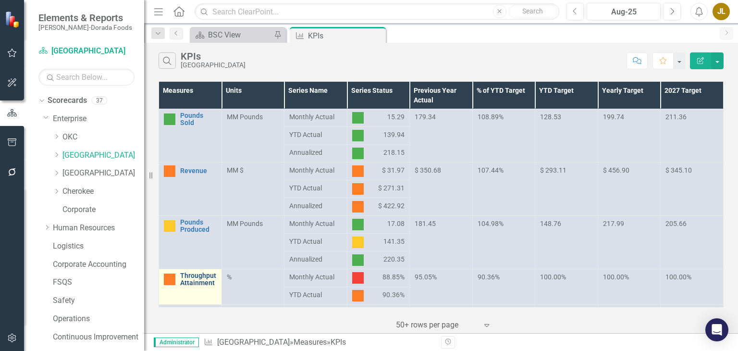
scroll to position [133, 0]
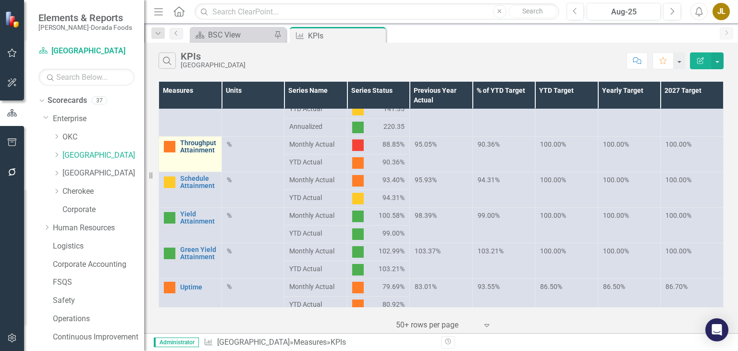
click at [199, 146] on link "Throughput Attainment" at bounding box center [198, 146] width 37 height 15
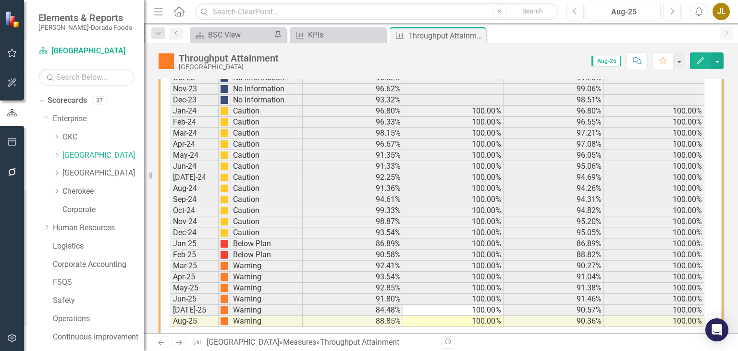
scroll to position [836, 0]
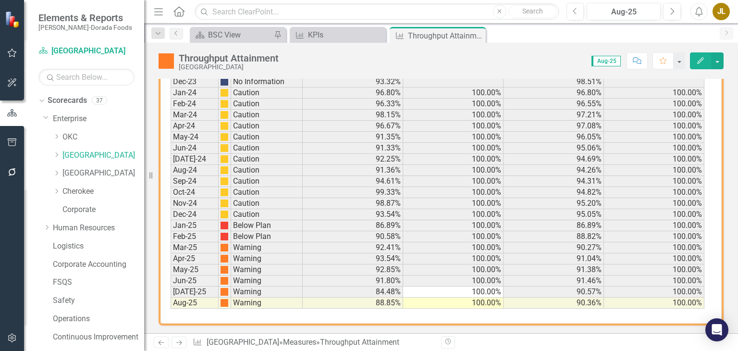
click at [171, 183] on div "Period Status Monthly Actual Monthly Target YTD Actual YTD Target Jan-23 No Inf…" at bounding box center [171, 125] width 0 height 365
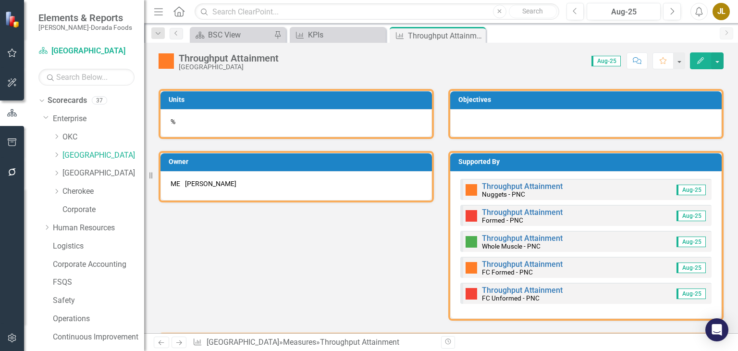
scroll to position [417, 0]
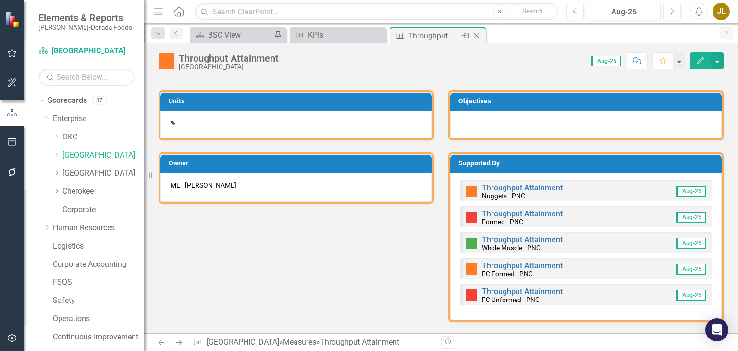
click at [477, 35] on icon at bounding box center [476, 35] width 5 height 5
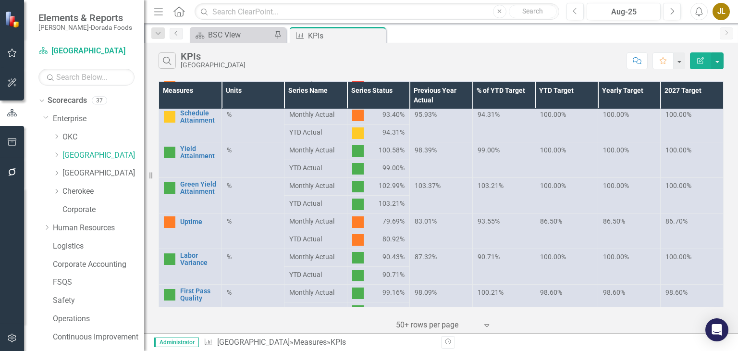
scroll to position [123, 0]
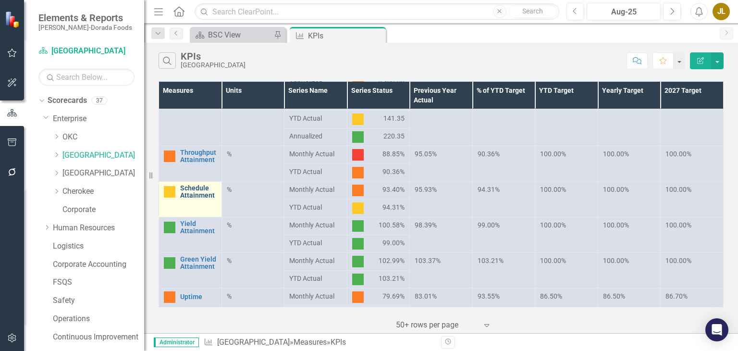
click at [196, 193] on link "Schedule Attainment" at bounding box center [198, 192] width 37 height 15
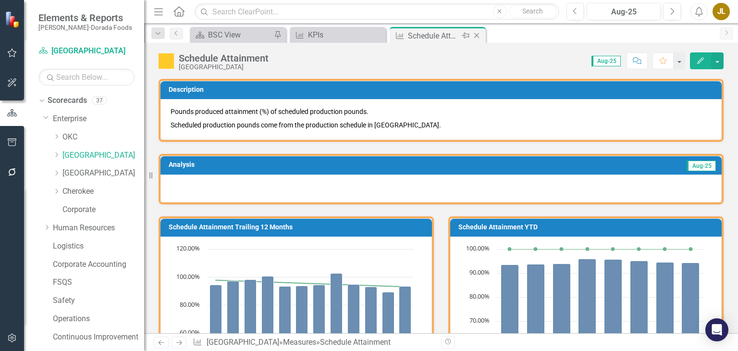
click at [480, 36] on icon "Close" at bounding box center [477, 36] width 10 height 8
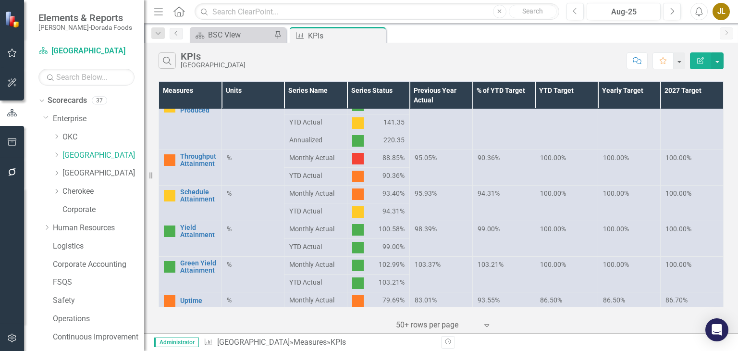
scroll to position [119, 0]
click at [329, 52] on div "Search KPIs Ponca City" at bounding box center [390, 60] width 463 height 16
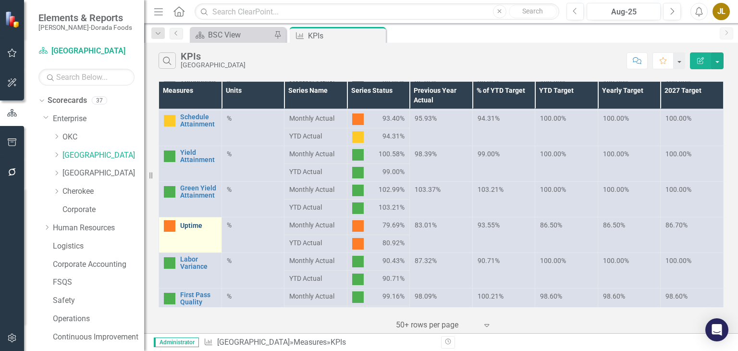
click at [190, 227] on link "Uptime" at bounding box center [198, 225] width 37 height 7
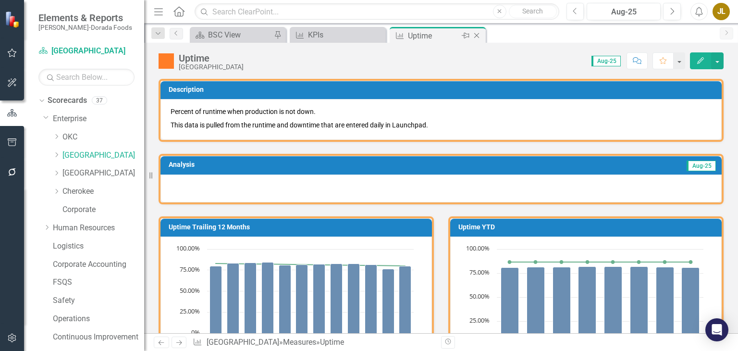
click at [475, 36] on icon "Close" at bounding box center [477, 36] width 10 height 8
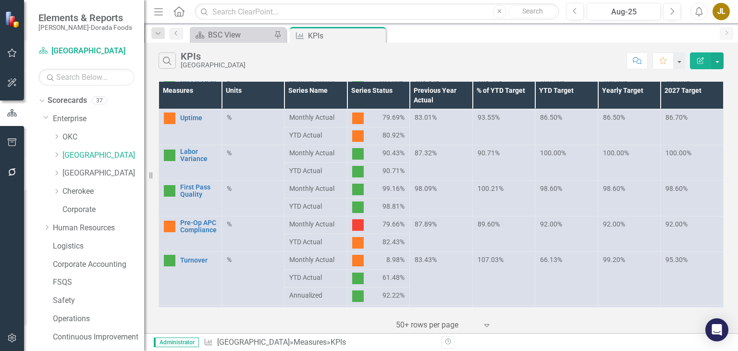
scroll to position [366, 0]
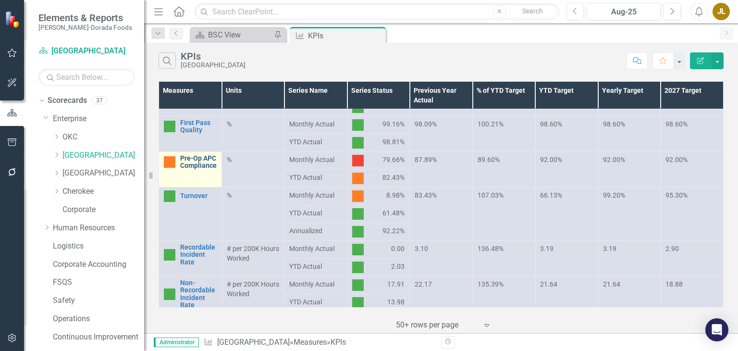
click at [191, 161] on link "Pre-Op APC Compliance" at bounding box center [198, 162] width 37 height 15
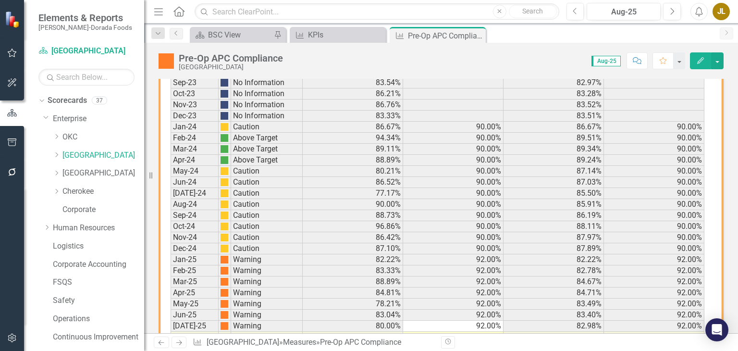
scroll to position [710, 0]
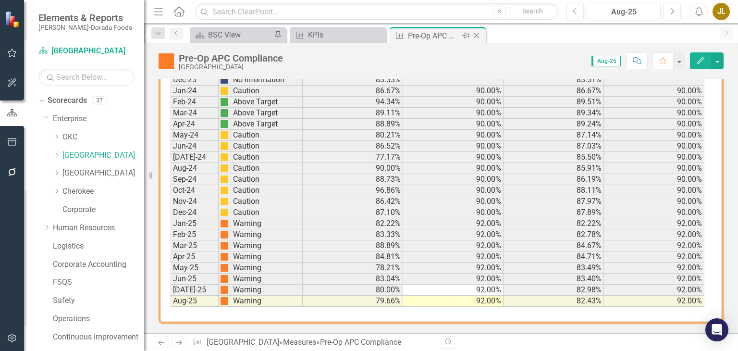
click at [479, 36] on icon "Close" at bounding box center [477, 36] width 10 height 8
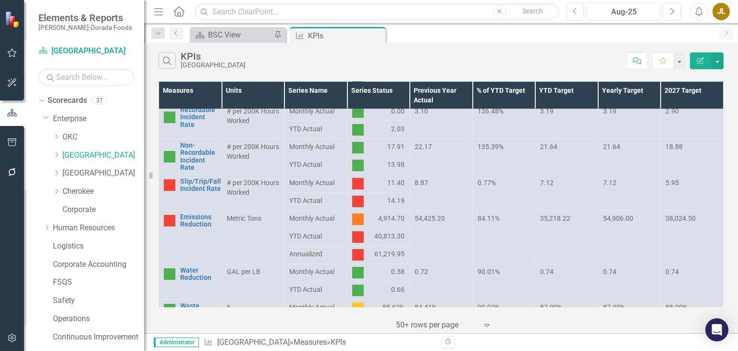
scroll to position [531, 0]
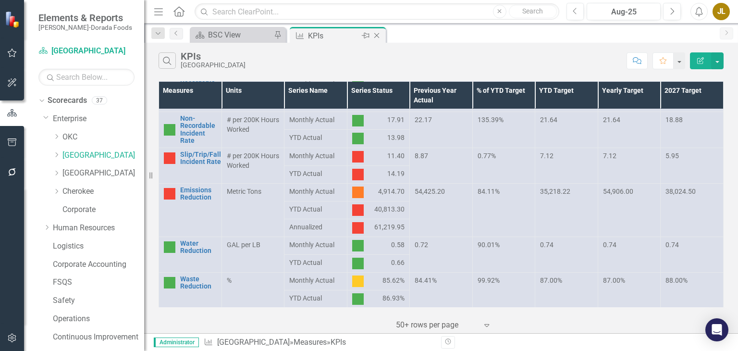
click at [377, 35] on icon at bounding box center [376, 35] width 5 height 5
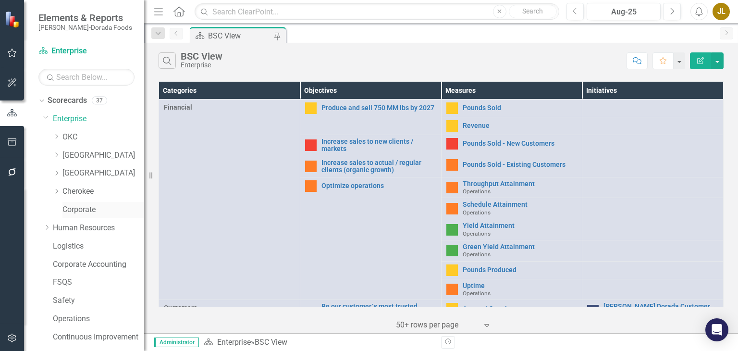
click at [87, 209] on link "Corporate" at bounding box center [103, 209] width 82 height 11
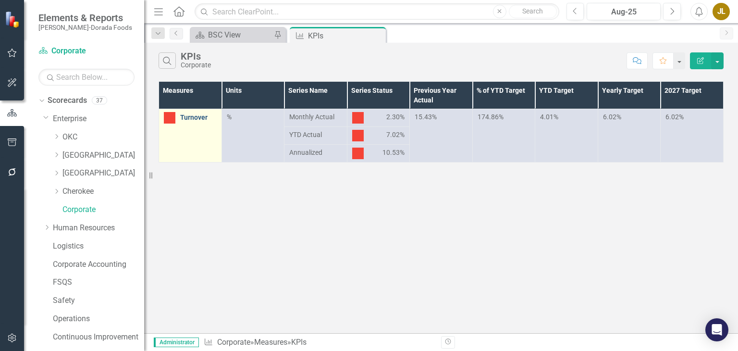
click at [196, 116] on link "Turnover" at bounding box center [198, 117] width 37 height 7
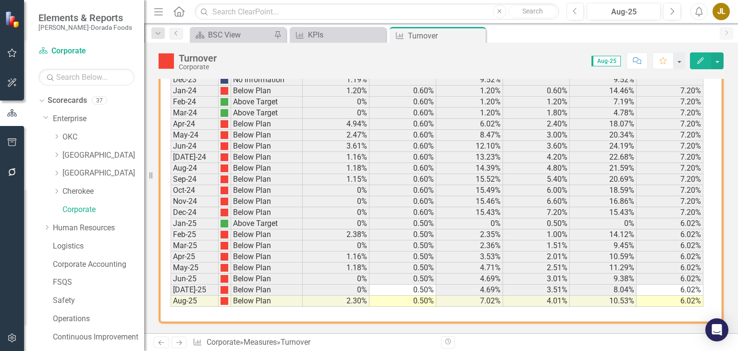
scroll to position [574, 0]
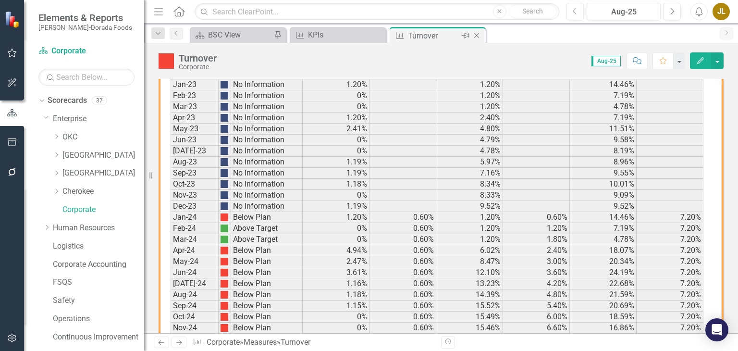
click at [478, 37] on icon at bounding box center [476, 35] width 5 height 5
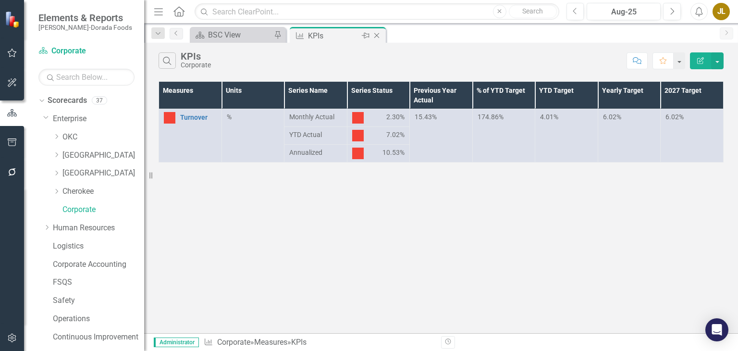
click at [377, 35] on icon at bounding box center [376, 35] width 5 height 5
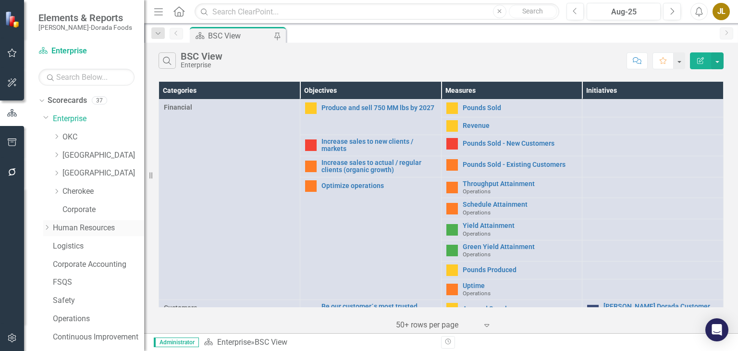
click at [102, 228] on link "Human Resources" at bounding box center [98, 228] width 91 height 11
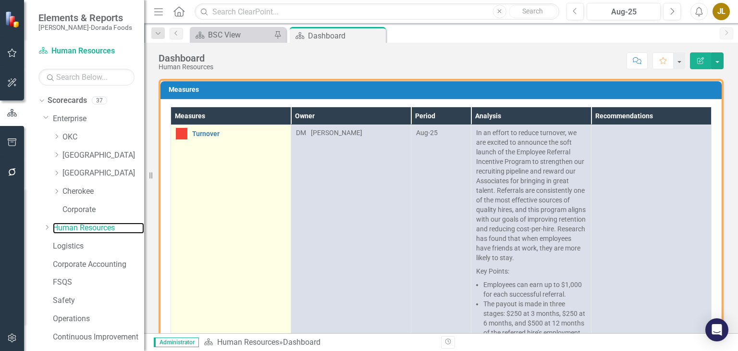
scroll to position [589, 0]
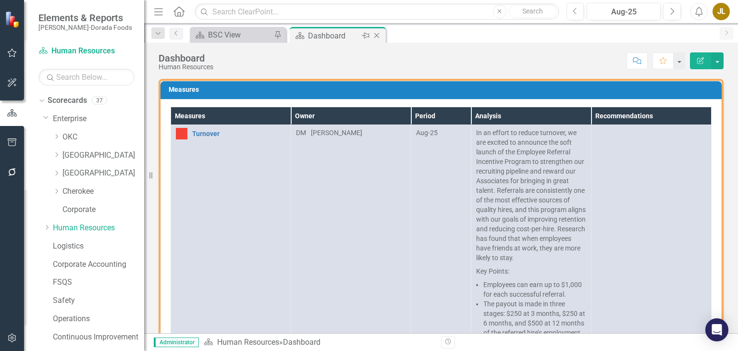
click at [379, 37] on icon at bounding box center [376, 35] width 5 height 5
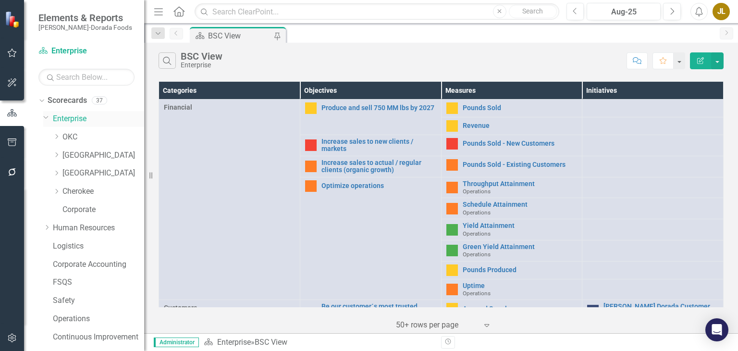
click at [45, 119] on icon "Dropdown" at bounding box center [46, 116] width 6 height 7
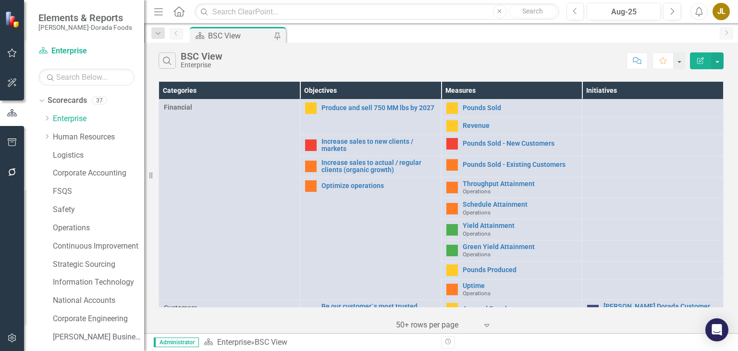
scroll to position [33, 0]
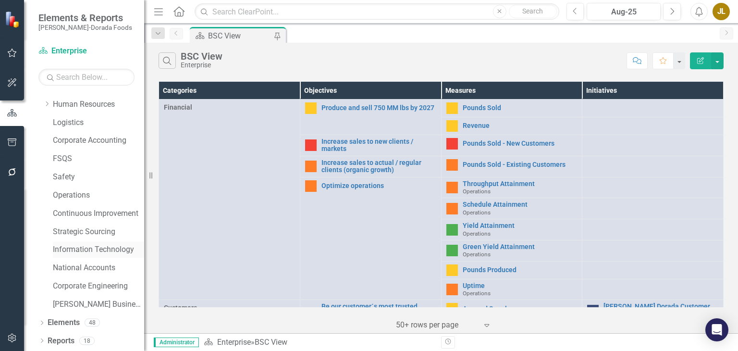
click at [72, 250] on link "Information Technology" at bounding box center [98, 249] width 91 height 11
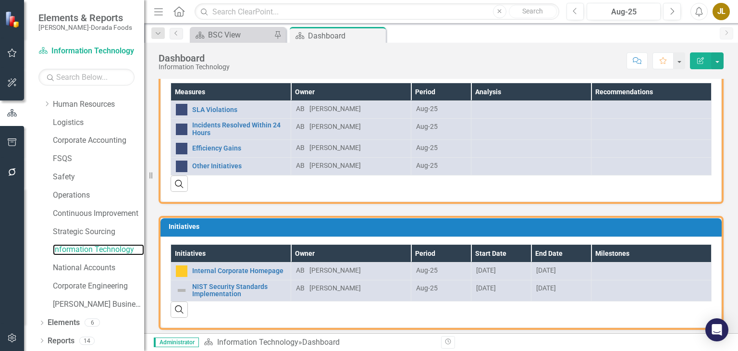
scroll to position [17, 0]
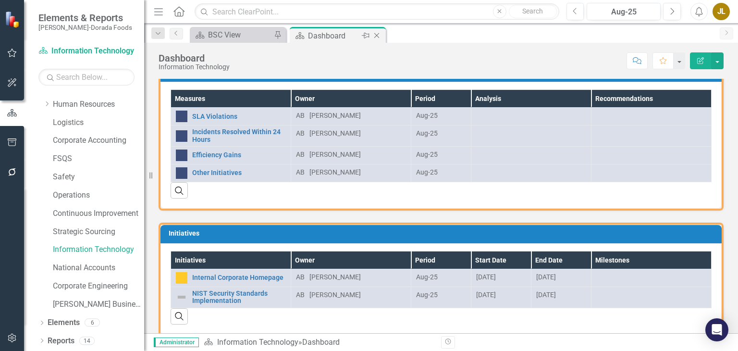
click at [375, 35] on icon "Close" at bounding box center [377, 36] width 10 height 8
